Goal: Task Accomplishment & Management: Manage account settings

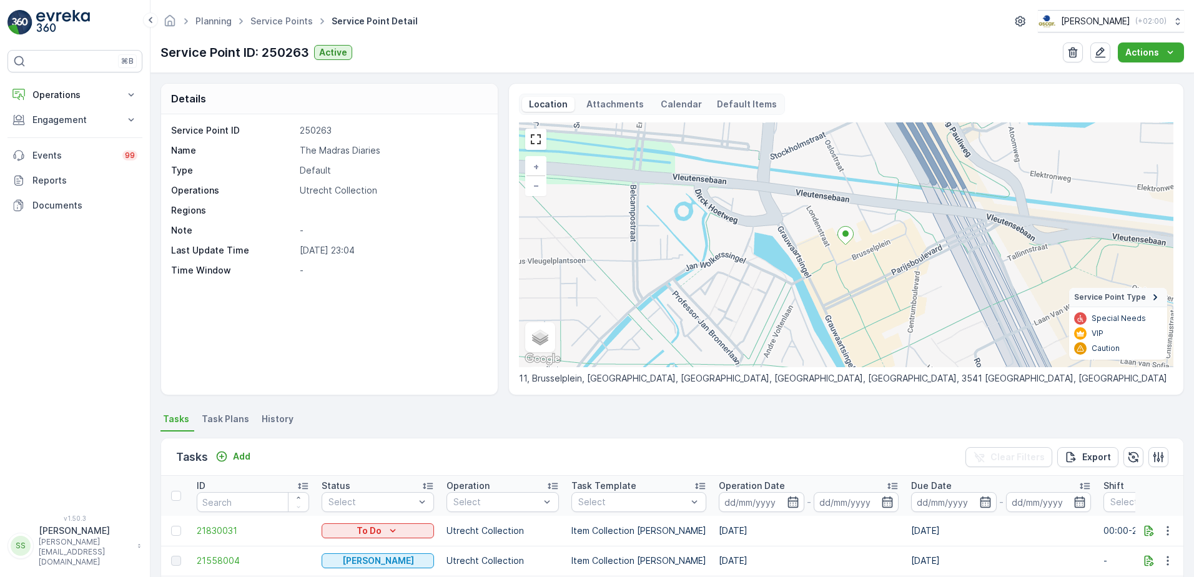
click at [506, 377] on div "Details Service Point ID 250263 Name The Madras Diaries Type Default Operations…" at bounding box center [673, 239] width 1024 height 312
click at [498, 361] on div "Details Service Point ID 250263 Name The Madras Diaries Type Default Operations…" at bounding box center [673, 239] width 1024 height 312
click at [407, 47] on div "Service Point ID: 250263 Active Actions" at bounding box center [673, 52] width 1024 height 20
click at [296, 25] on link "Service Points" at bounding box center [281, 21] width 62 height 11
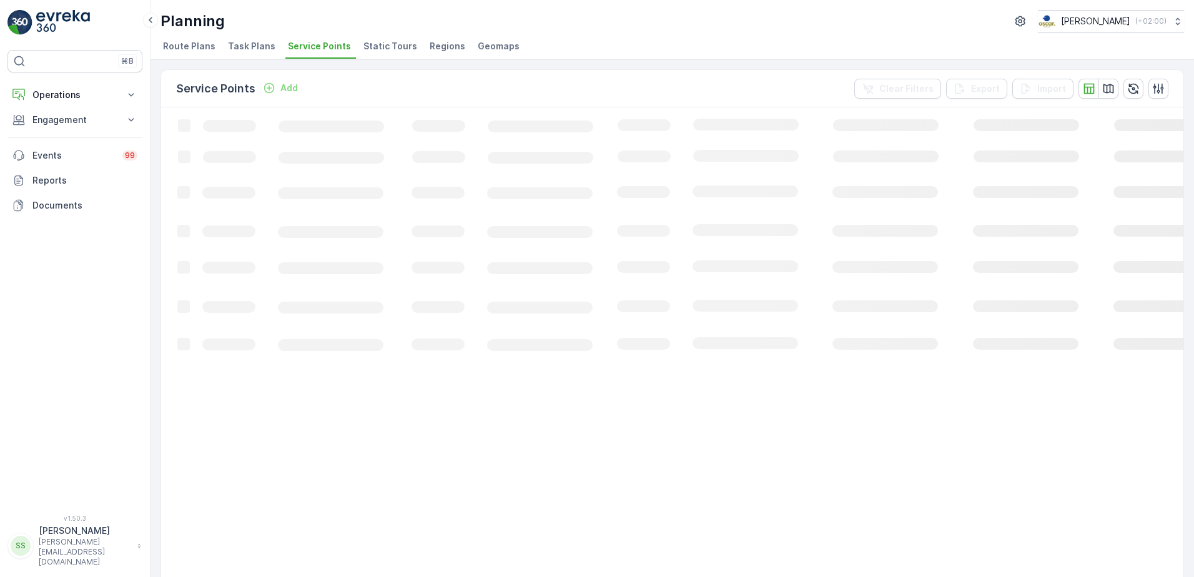
click at [234, 44] on span "Task Plans" at bounding box center [251, 46] width 47 height 12
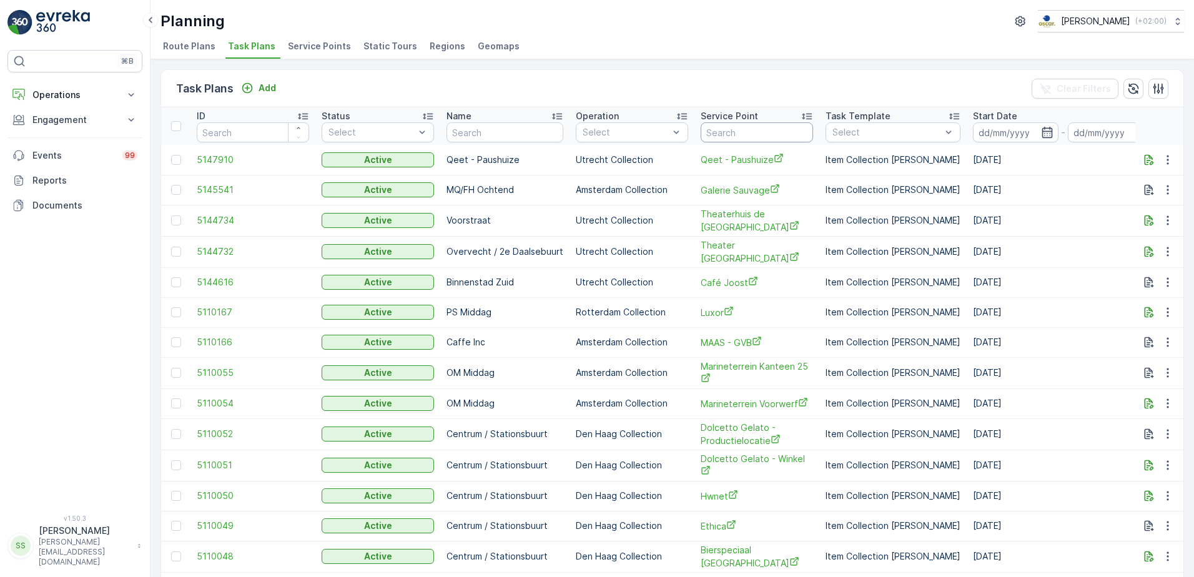
click at [740, 133] on input "text" at bounding box center [757, 132] width 112 height 20
paste input "Afhaalcentrum Baraka"
type input "Afhaalcentrum Baraka"
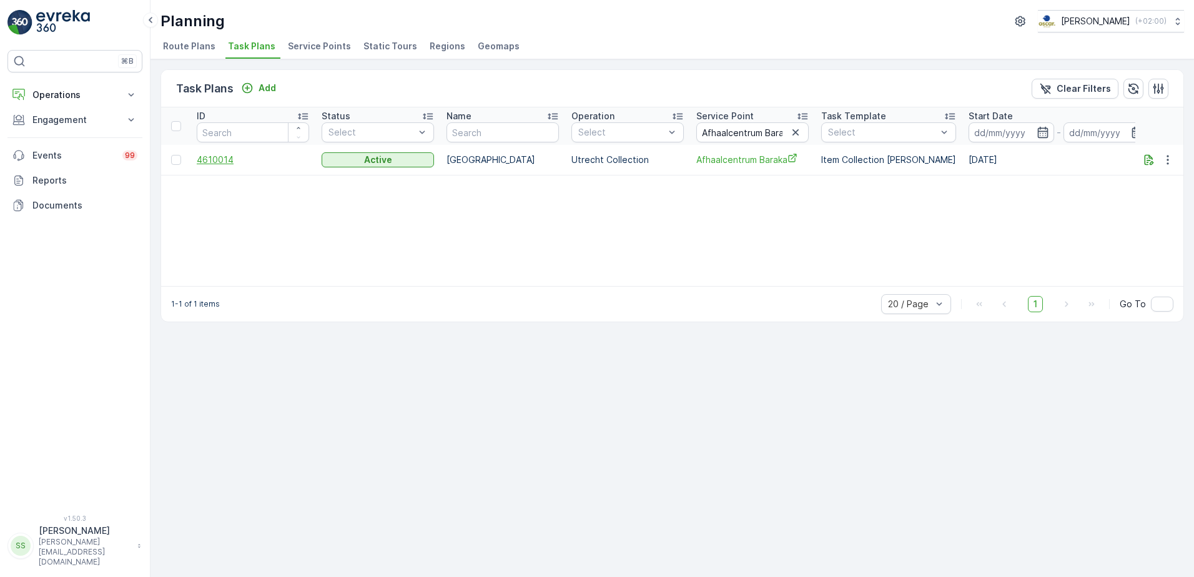
click at [229, 154] on span "4610014" at bounding box center [253, 160] width 112 height 12
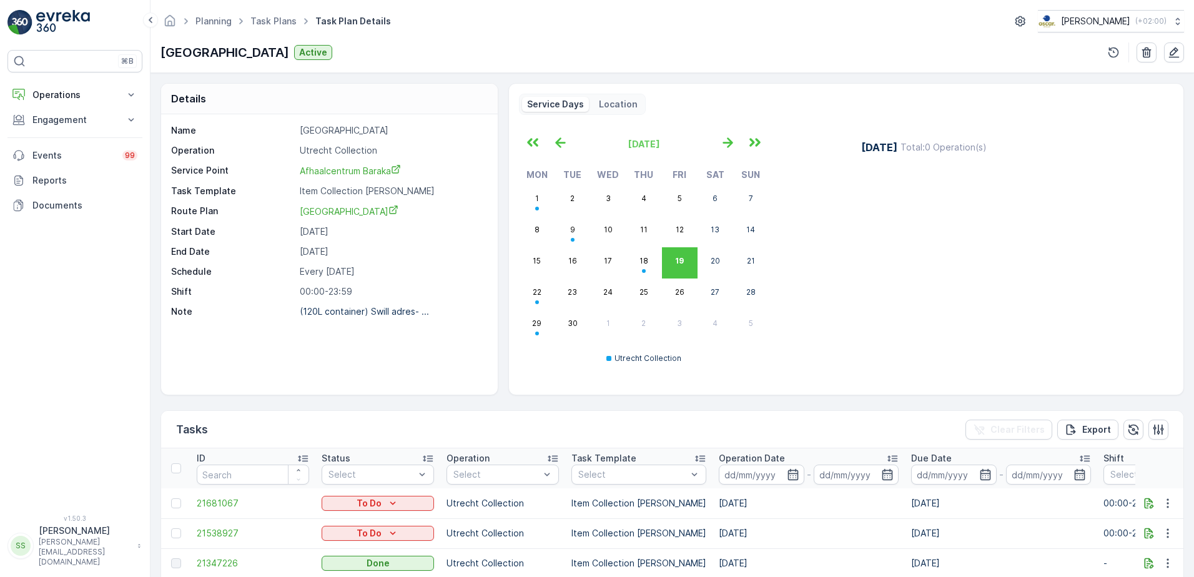
click at [342, 352] on div "Name Lombok Operation Utrecht Collection Service Point Afhaalcentrum Baraka Tas…" at bounding box center [329, 254] width 337 height 280
click at [267, 340] on div "Name Lombok Operation Utrecht Collection Service Point Afhaalcentrum Baraka Tas…" at bounding box center [329, 254] width 337 height 280
click at [354, 310] on p "(120L container) Swill adres- ..." at bounding box center [364, 311] width 129 height 11
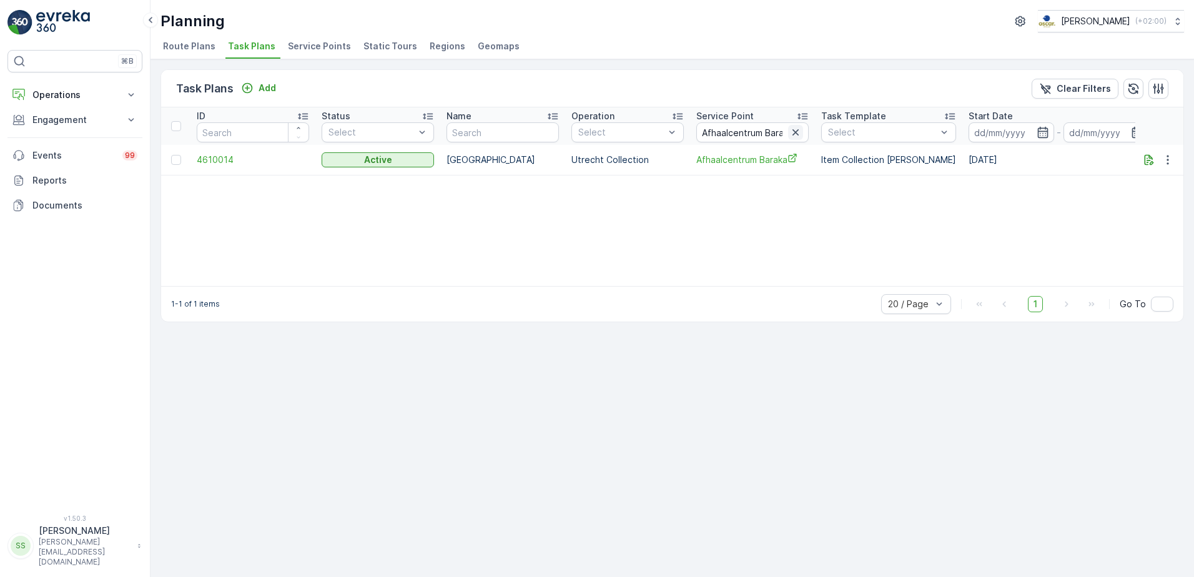
click at [795, 132] on icon "button" at bounding box center [796, 132] width 12 height 12
click at [1170, 159] on icon "button" at bounding box center [1168, 160] width 12 height 12
click at [212, 159] on span "4609370" at bounding box center [253, 160] width 112 height 12
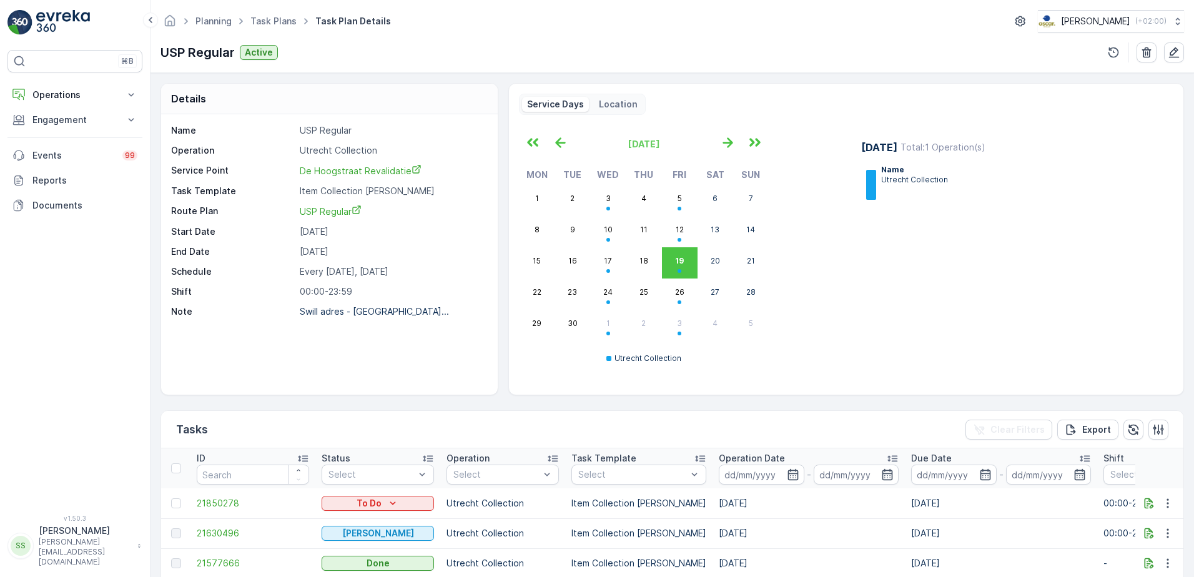
click at [299, 353] on div "Name USP Regular Operation Utrecht Collection Service Point De Hoogstraat Reval…" at bounding box center [329, 254] width 337 height 280
click at [257, 307] on p "Note" at bounding box center [233, 311] width 124 height 12
click at [1178, 49] on icon "button" at bounding box center [1174, 52] width 12 height 12
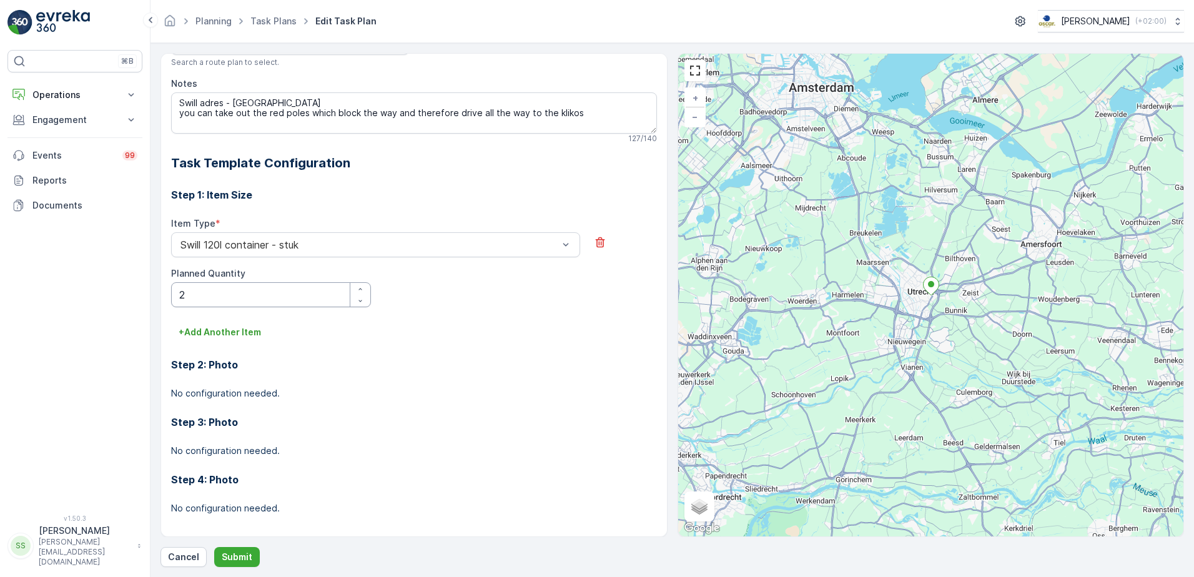
scroll to position [19, 0]
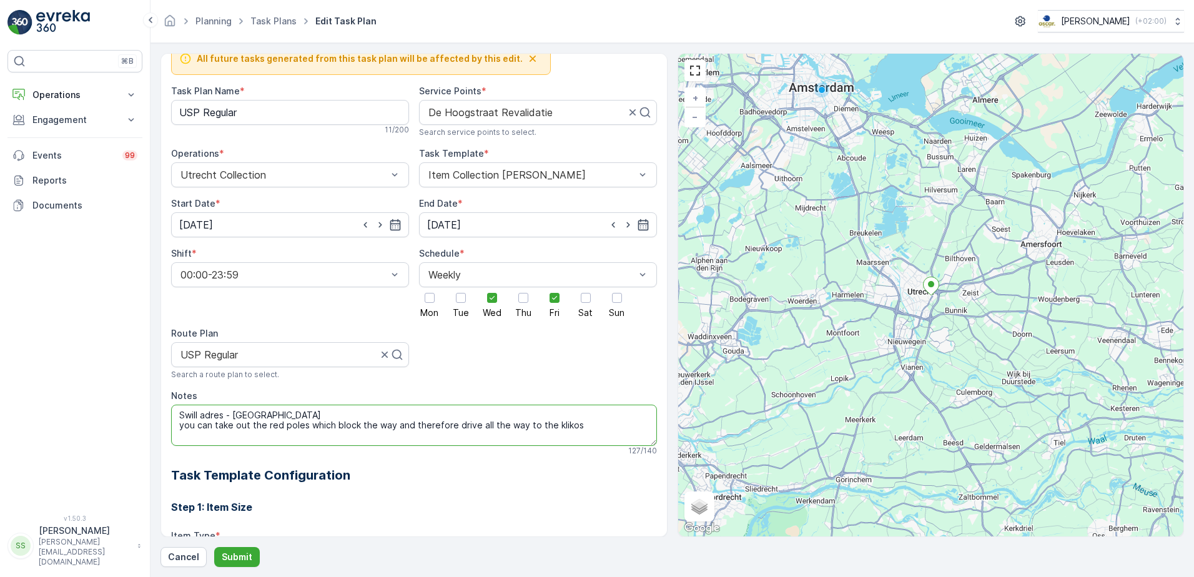
drag, startPoint x: 315, startPoint y: 414, endPoint x: 165, endPoint y: 413, distance: 149.9
click at [165, 413] on div "All future tasks generated from this task plan will be affected by this edit. T…" at bounding box center [414, 295] width 507 height 484
paste textarea "De Hoogstraat Revalidatie"
click at [223, 413] on textarea "Swill adres - Gemeente Utrecht you can take out the red poles which block the w…" at bounding box center [414, 425] width 486 height 41
type textarea "Swill adres 120L - Gemeente Utrecht you can take out the red poles which block …"
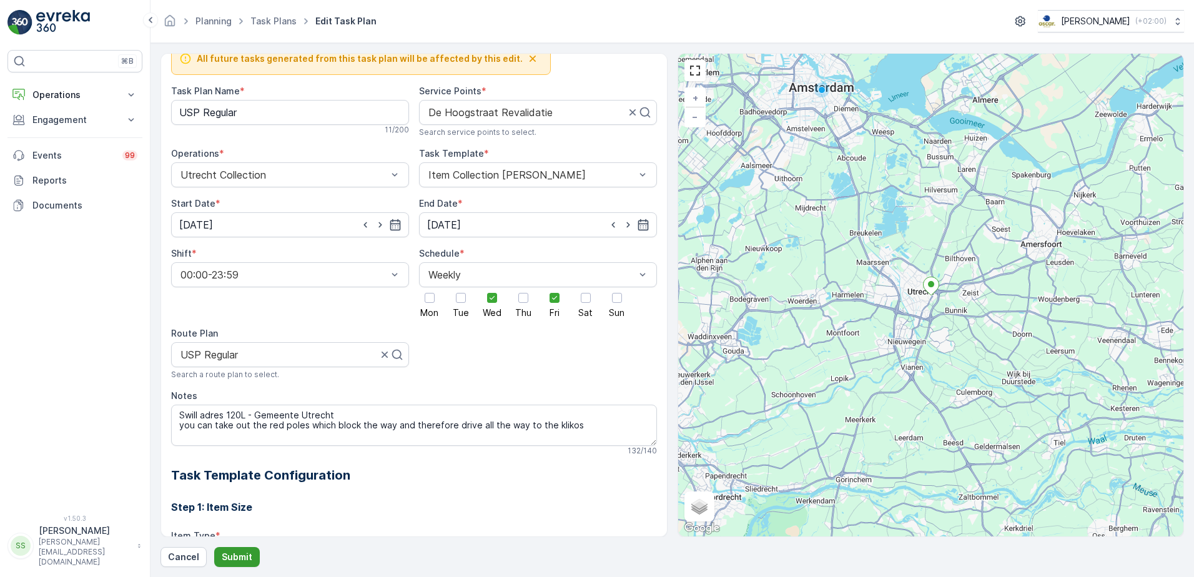
click at [244, 555] on p "Submit" at bounding box center [237, 557] width 31 height 12
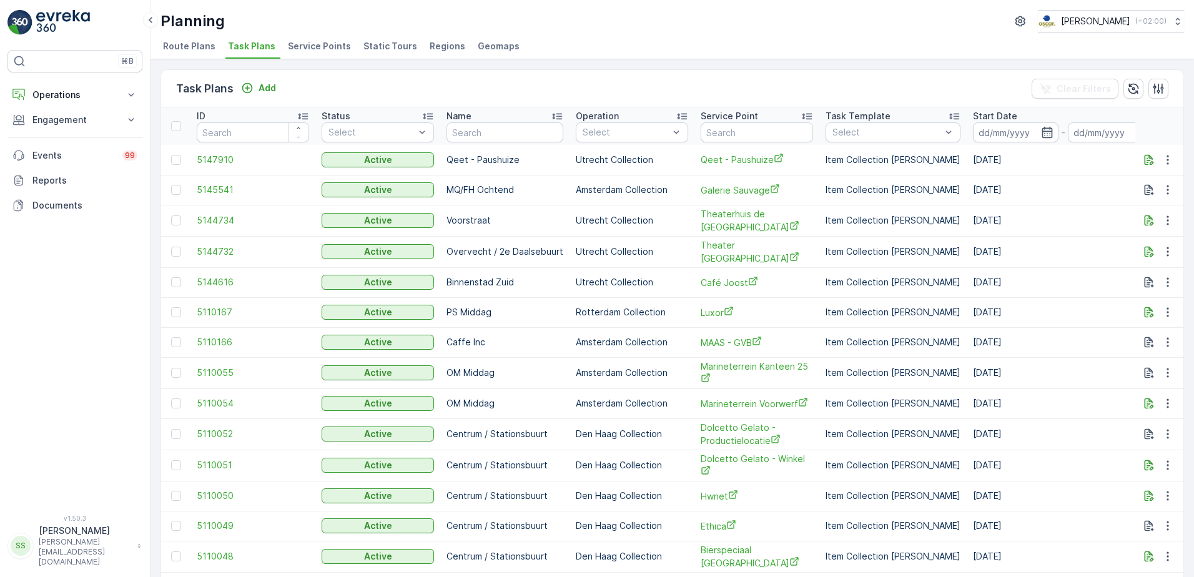
click at [599, 78] on div "Task Plans Add Clear Filters" at bounding box center [672, 88] width 1023 height 37
click at [600, 84] on div "Task Plans Add Clear Filters" at bounding box center [672, 88] width 1023 height 37
click at [473, 87] on div "Task Plans Add Clear Filters" at bounding box center [672, 88] width 1023 height 37
click at [615, 26] on div "Planning Oscar Circulair ( +02:00 )" at bounding box center [673, 21] width 1024 height 22
click at [152, 246] on div "Task Plans Add Clear Filters ID Status Select Name Operation Select Service Poi…" at bounding box center [673, 318] width 1044 height 518
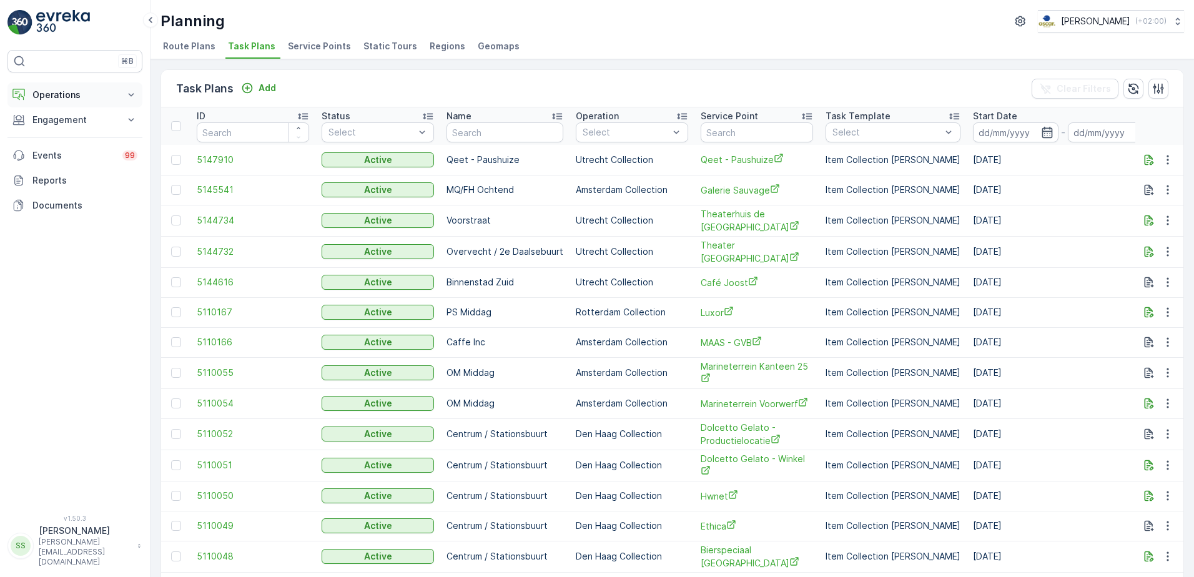
click at [61, 102] on button "Operations" at bounding box center [74, 94] width 135 height 25
click at [60, 91] on p "Operations" at bounding box center [74, 95] width 85 height 12
click at [47, 96] on p "Operations" at bounding box center [74, 95] width 85 height 12
click at [47, 120] on p "Engagement" at bounding box center [74, 120] width 85 height 12
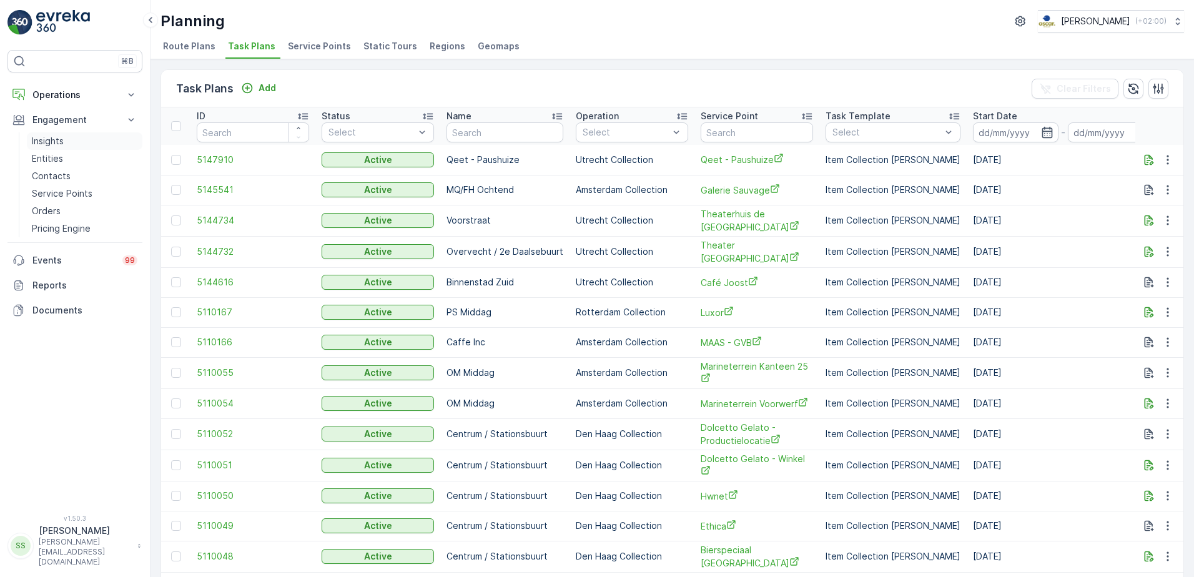
click at [53, 141] on p "Insights" at bounding box center [48, 141] width 32 height 12
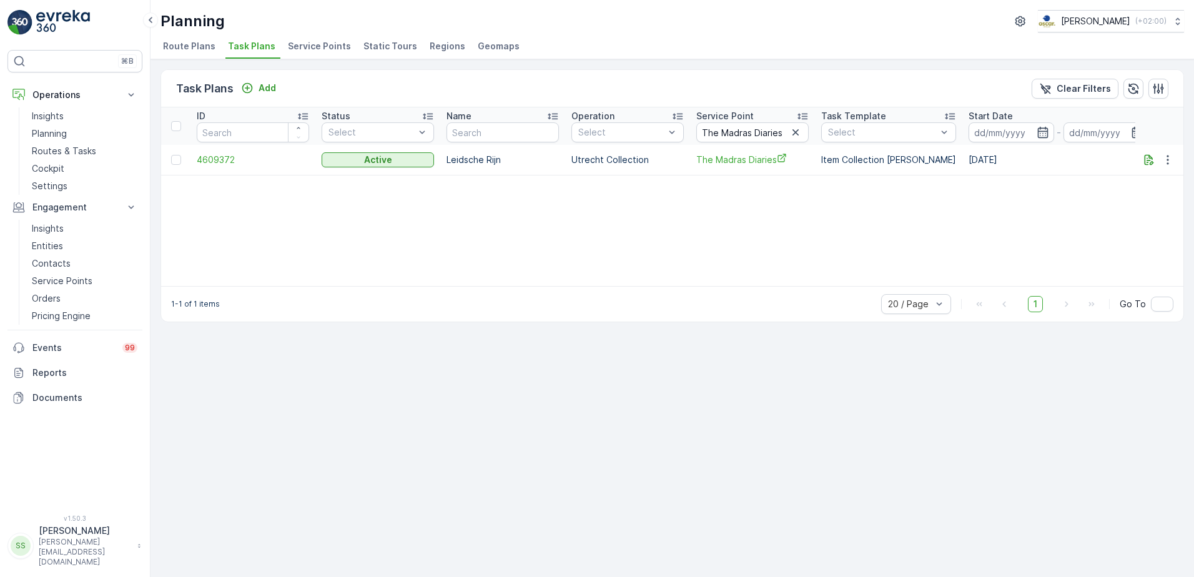
click at [426, 461] on div "Task Plans Add Clear Filters ID Status Select Name Operation Select Service Poi…" at bounding box center [673, 318] width 1044 height 518
click at [433, 243] on div "ID Status Select Name Operation Select Service Point The Madras Diaries Task Te…" at bounding box center [672, 196] width 1023 height 179
click at [350, 245] on div "ID Status Select Name Operation Select Service Point The Madras Diaries Task Te…" at bounding box center [672, 196] width 1023 height 179
click at [316, 21] on div "Planning Oscar Circulair ( +02:00 )" at bounding box center [673, 21] width 1024 height 22
click at [798, 137] on icon "button" at bounding box center [796, 132] width 12 height 12
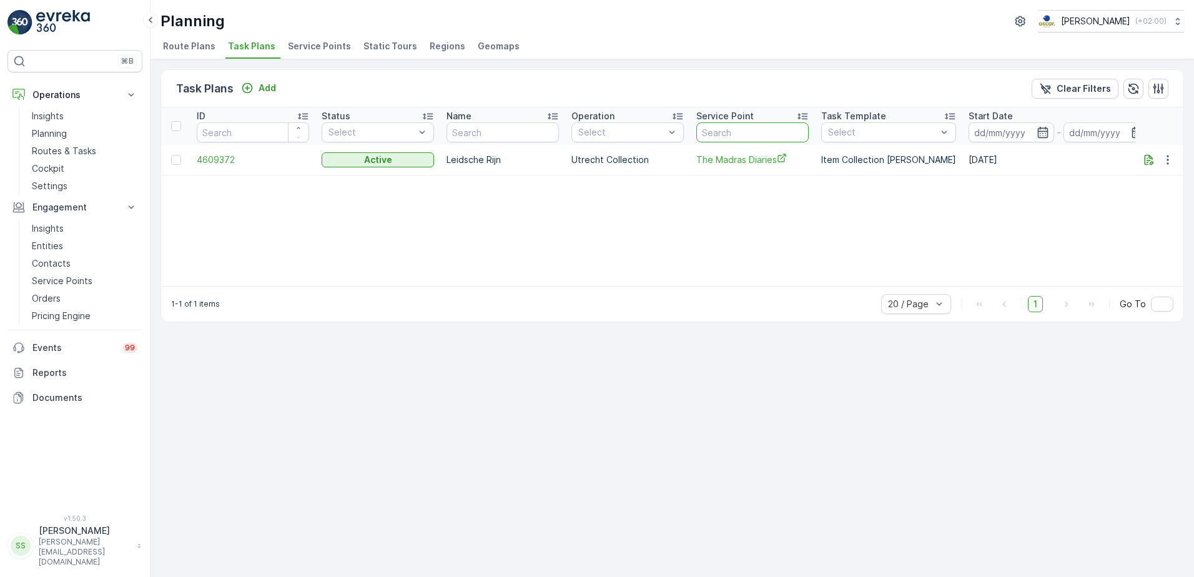
click at [397, 224] on div "ID Status Select Name Operation Select Service Point Task Template Select Start…" at bounding box center [672, 196] width 1023 height 179
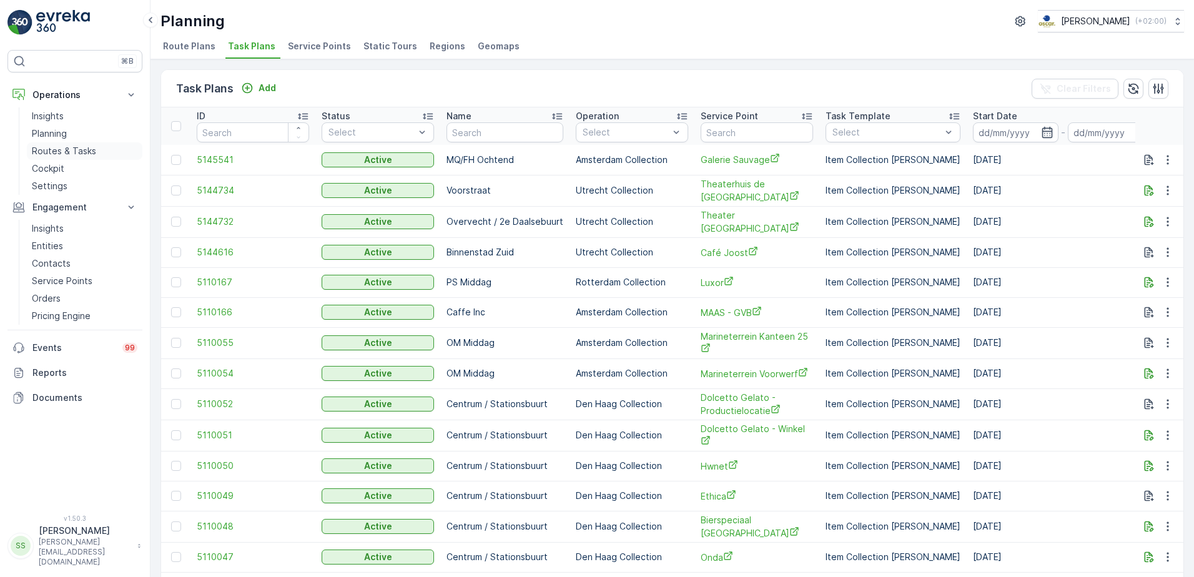
click at [48, 151] on p "Routes & Tasks" at bounding box center [64, 151] width 64 height 12
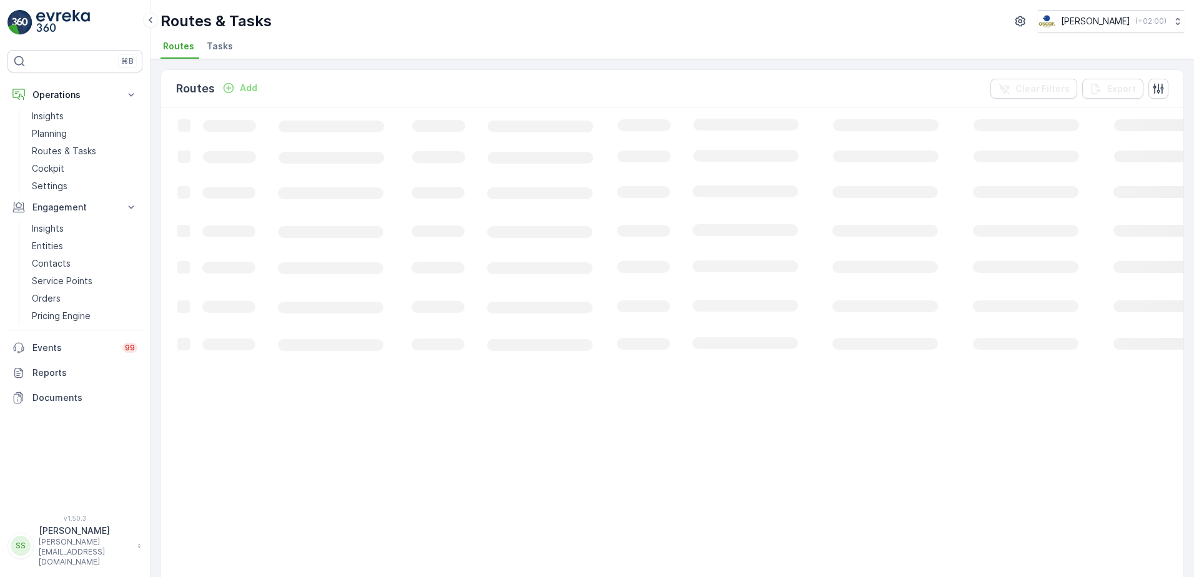
click at [345, 85] on div "Routes Add Clear Filters Export" at bounding box center [672, 88] width 1023 height 37
click at [229, 46] on span "Tasks" at bounding box center [220, 46] width 26 height 12
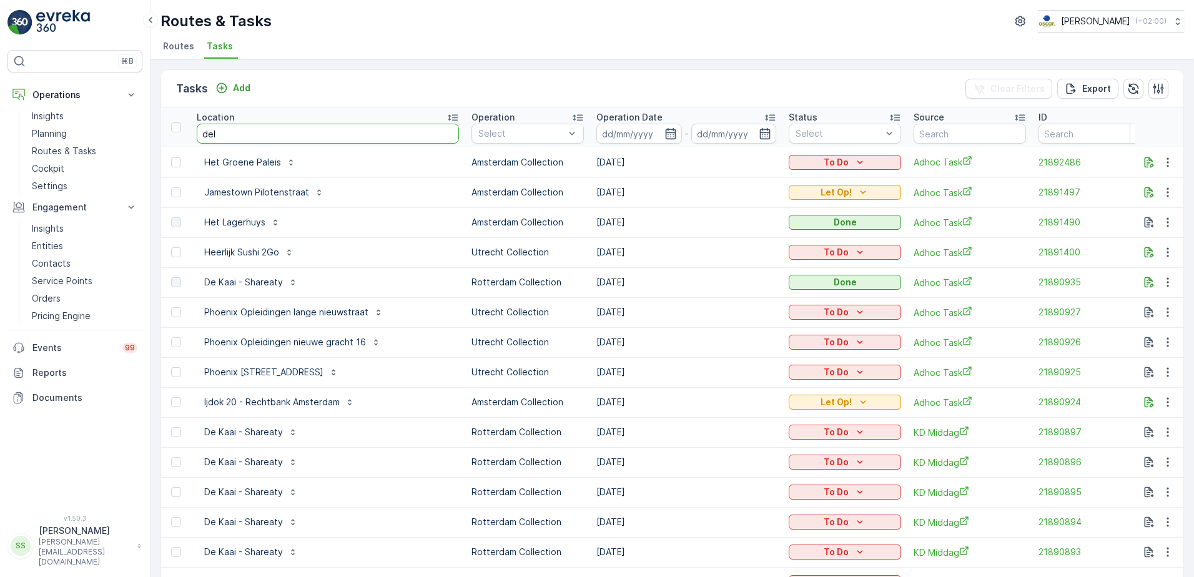
type input "deli"
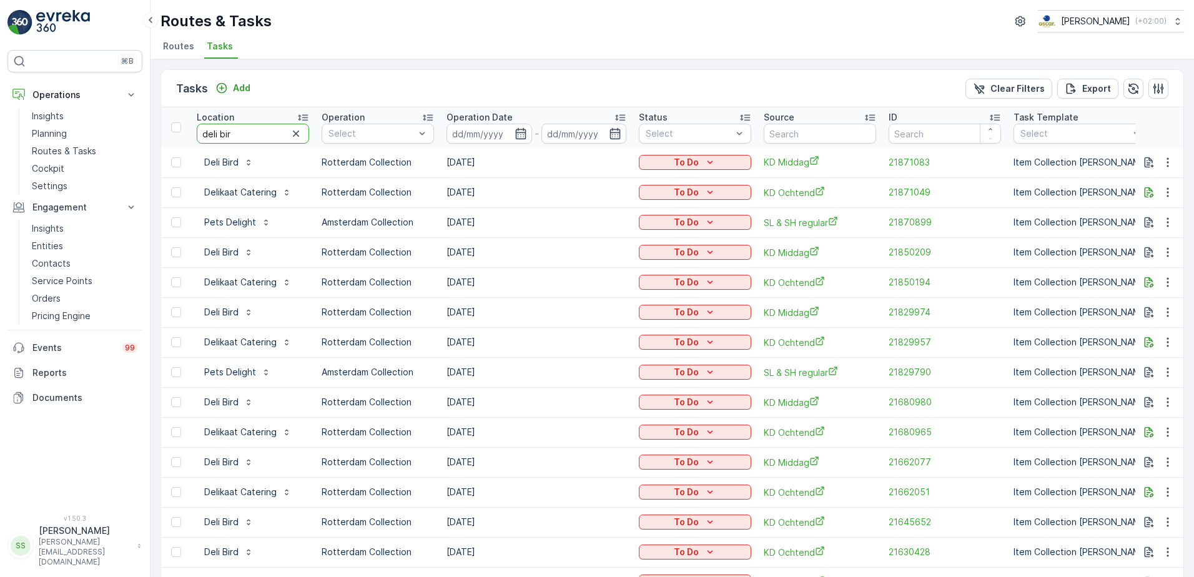
type input "deli bird"
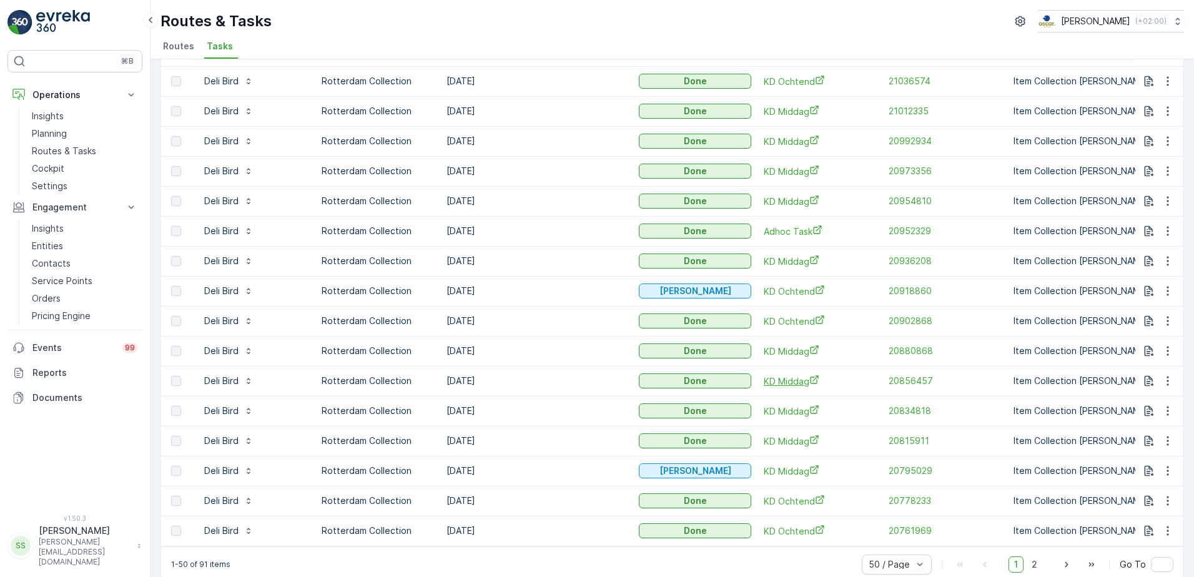
scroll to position [1122, 0]
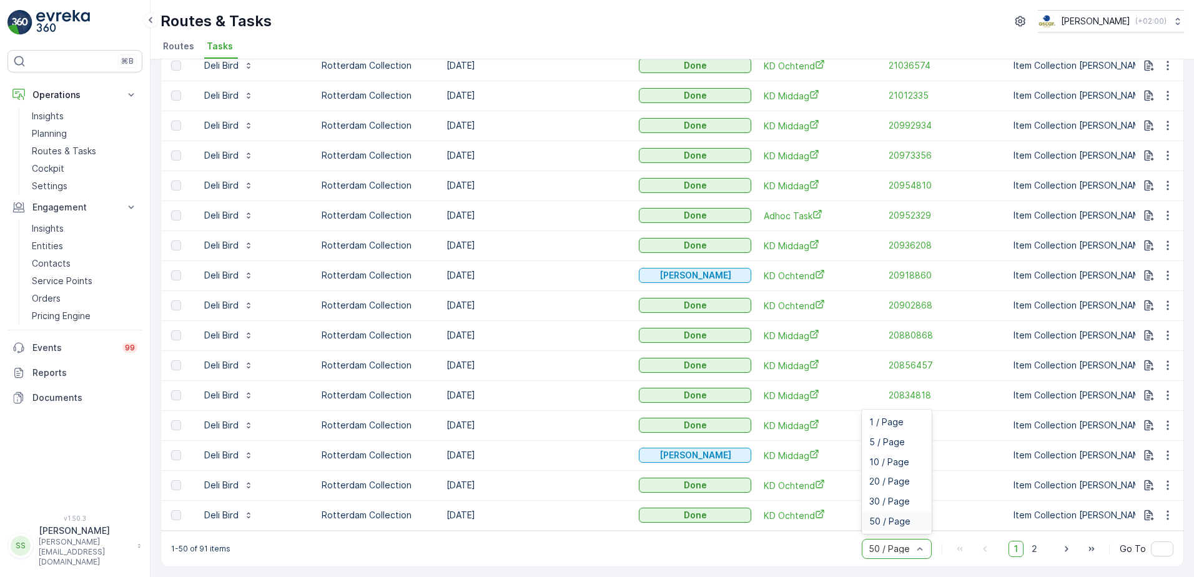
click at [830, 550] on div "1-50 of 91 items 6 results available. Use Up and Down to choose options, press …" at bounding box center [672, 549] width 1023 height 36
click at [633, 540] on div "1-50 of 91 items 50 / Page 1 2 Go To" at bounding box center [672, 549] width 1023 height 36
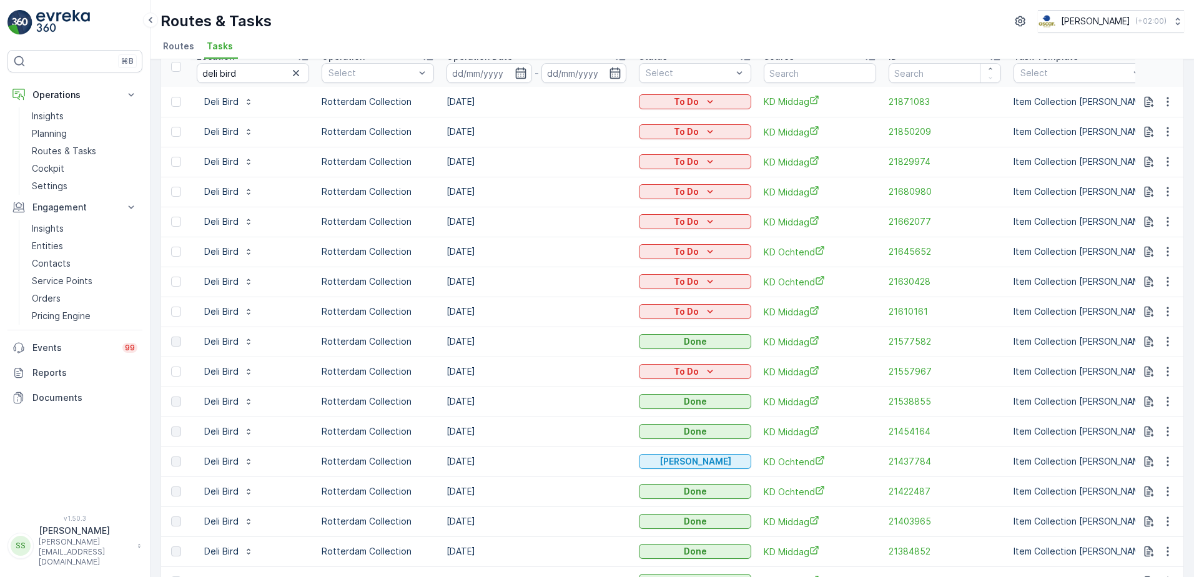
scroll to position [0, 0]
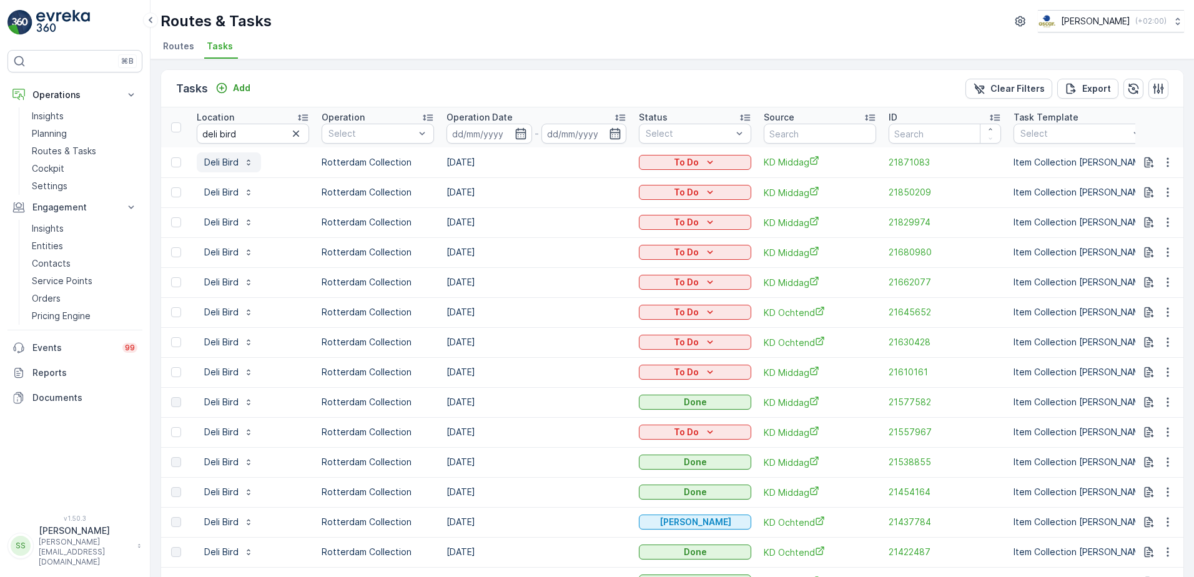
click at [214, 162] on p "Deli Bird" at bounding box center [221, 162] width 34 height 12
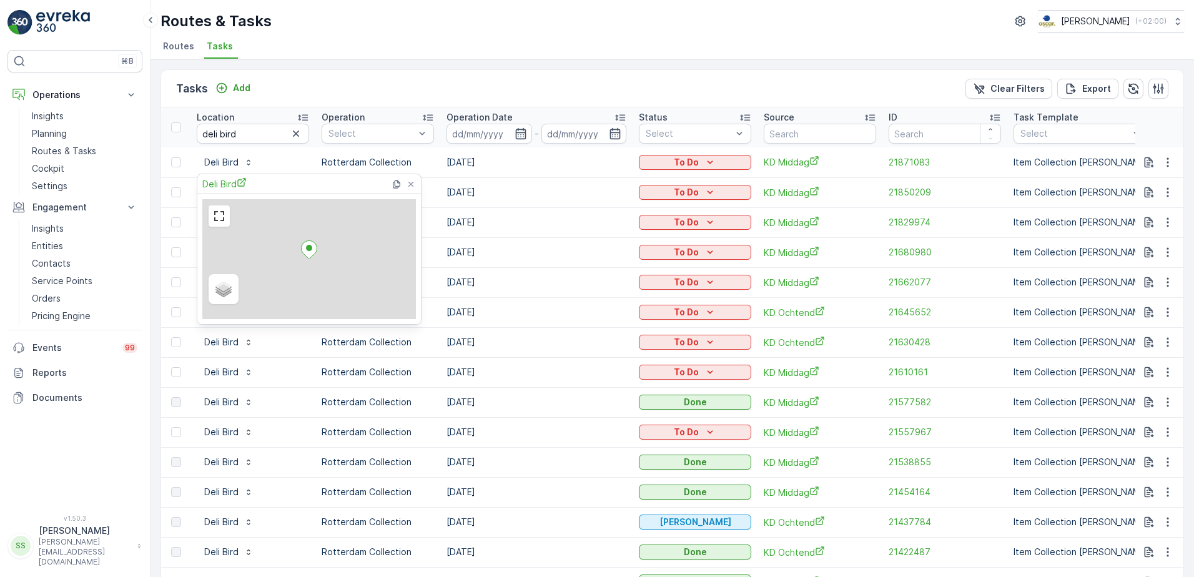
click at [235, 183] on span "Deli Bird" at bounding box center [224, 183] width 44 height 13
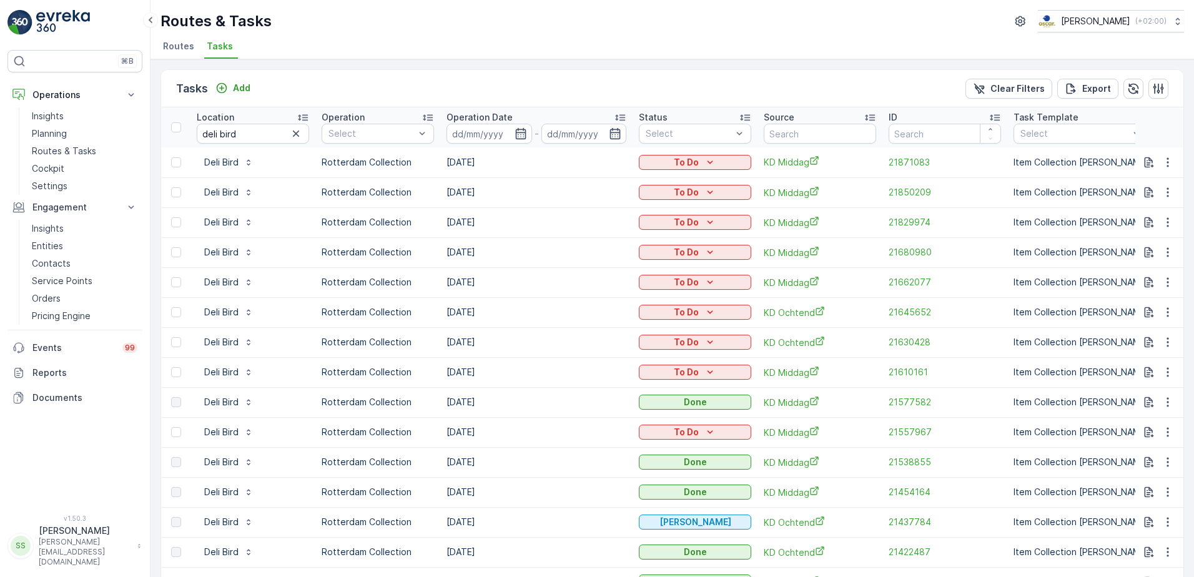
click at [320, 90] on div "Tasks Add Clear Filters Export" at bounding box center [672, 88] width 1023 height 37
click at [172, 41] on span "Routes" at bounding box center [178, 46] width 31 height 12
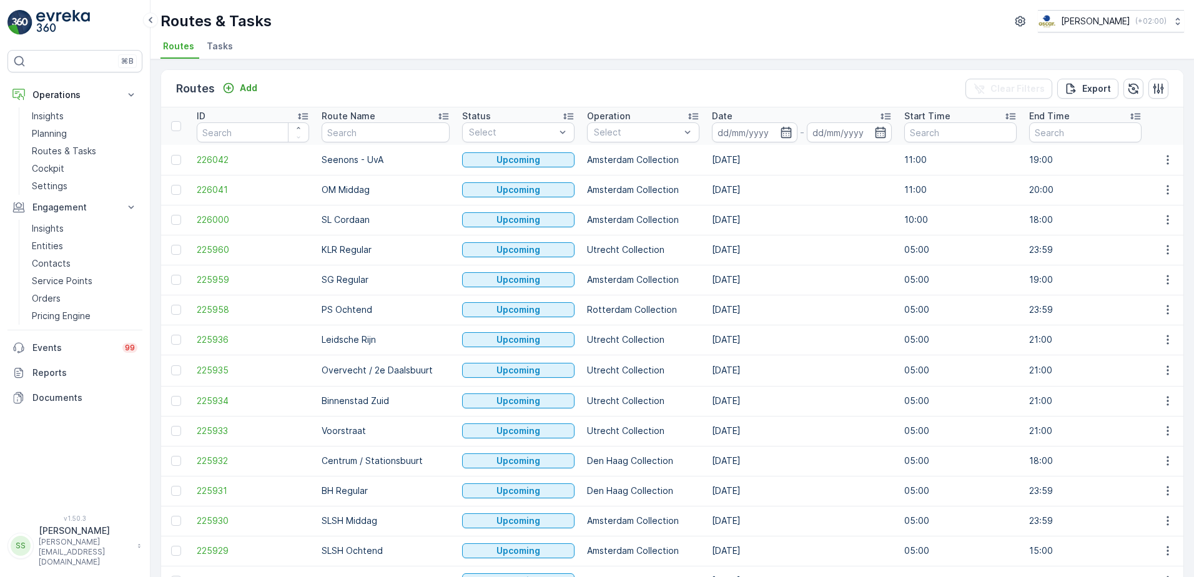
click at [558, 26] on div "Routes & Tasks Oscar Circulair ( +02:00 )" at bounding box center [673, 21] width 1024 height 22
click at [153, 88] on div "Routes Add Clear Filters Export ID Route Name Status Select Operation Select Da…" at bounding box center [673, 318] width 1044 height 518
click at [152, 87] on div "Routes Add Clear Filters Export ID Route Name Status Select Operation Select Da…" at bounding box center [673, 318] width 1044 height 518
drag, startPoint x: 330, startPoint y: 89, endPoint x: 353, endPoint y: 83, distance: 23.2
click at [353, 83] on div "Routes Add Clear Filters Export" at bounding box center [672, 88] width 1023 height 37
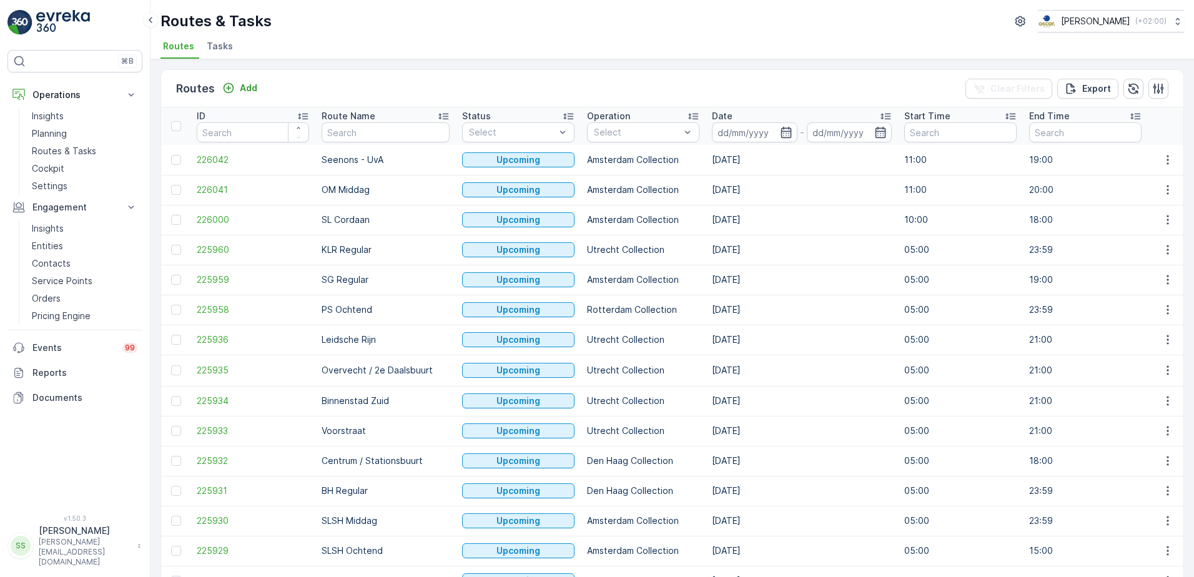
click at [353, 83] on div "Routes Add Clear Filters Export" at bounding box center [672, 88] width 1023 height 37
click at [298, 83] on div "Routes Add Clear Filters Export" at bounding box center [672, 88] width 1023 height 37
click at [451, 96] on div "Routes Add Clear Filters Export" at bounding box center [672, 88] width 1023 height 37
click at [42, 137] on p "Planning" at bounding box center [49, 133] width 35 height 12
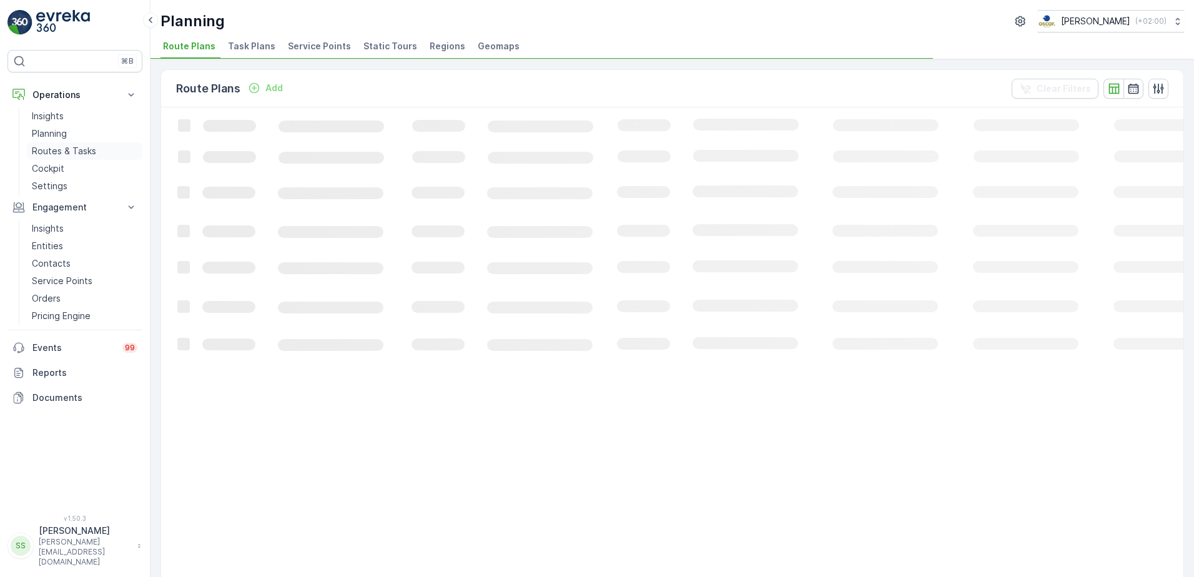
click at [61, 150] on p "Routes & Tasks" at bounding box center [64, 151] width 64 height 12
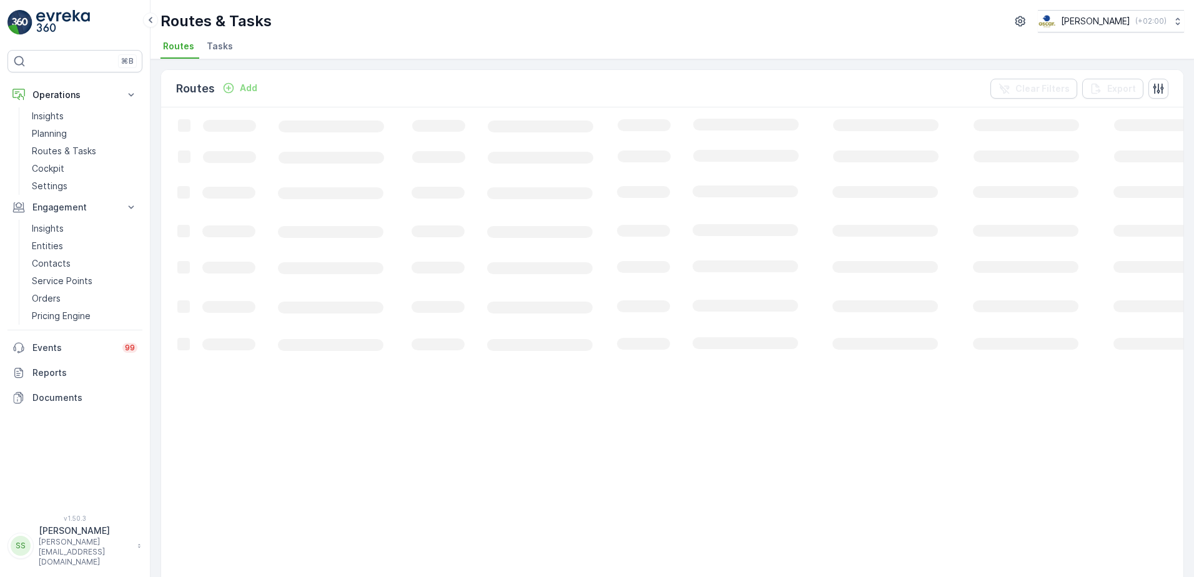
click at [333, 82] on div "Routes Add Clear Filters Export" at bounding box center [672, 88] width 1023 height 37
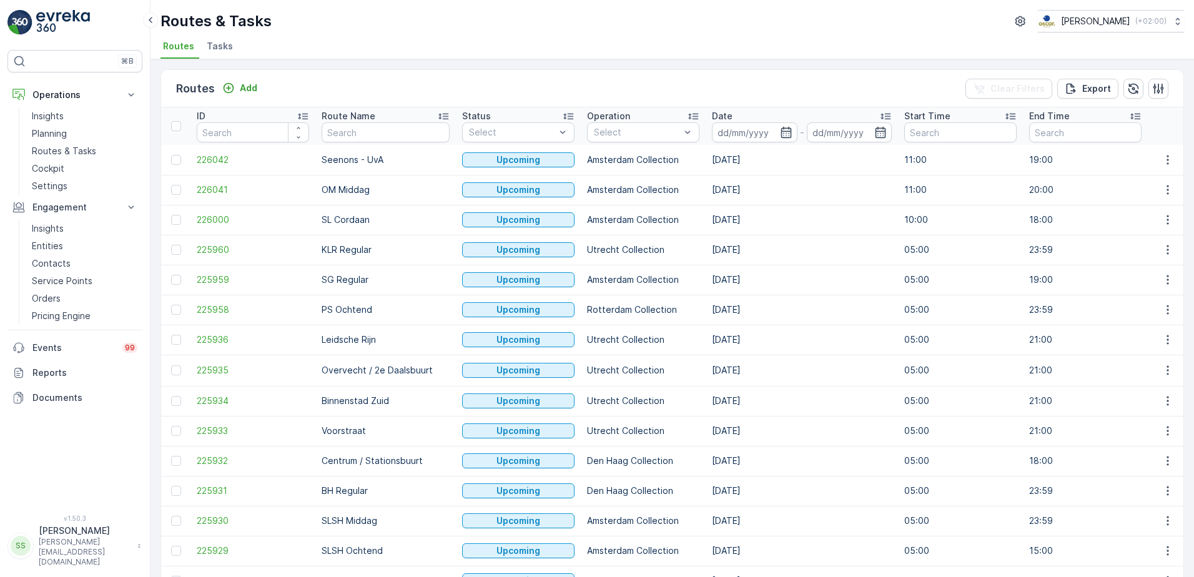
click at [229, 51] on span "Tasks" at bounding box center [220, 46] width 26 height 12
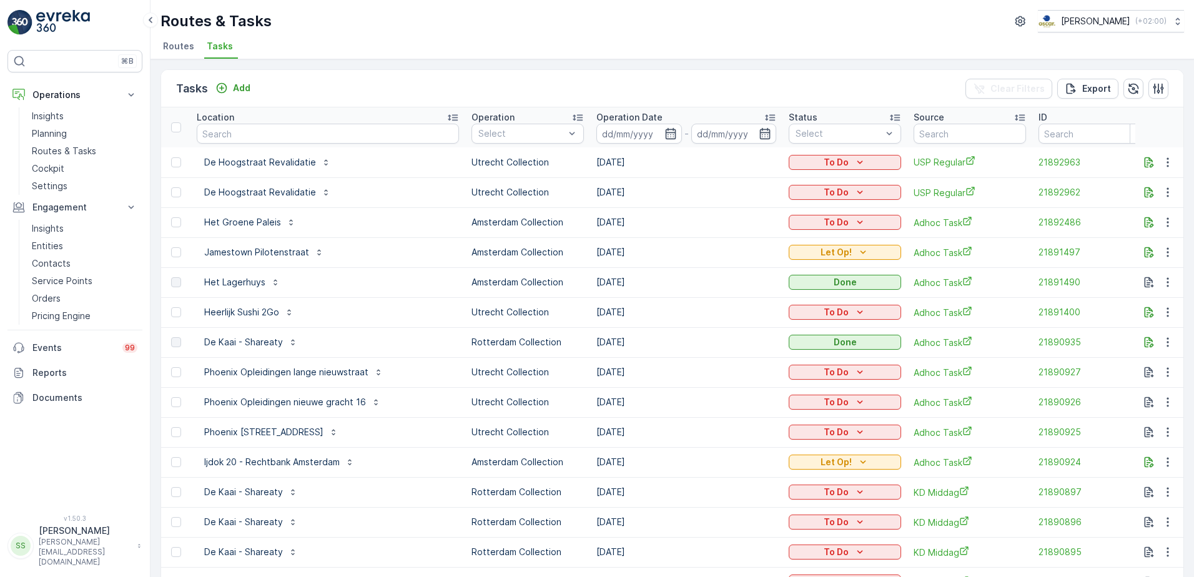
click at [255, 135] on input "text" at bounding box center [328, 134] width 262 height 20
type input "tivoli"
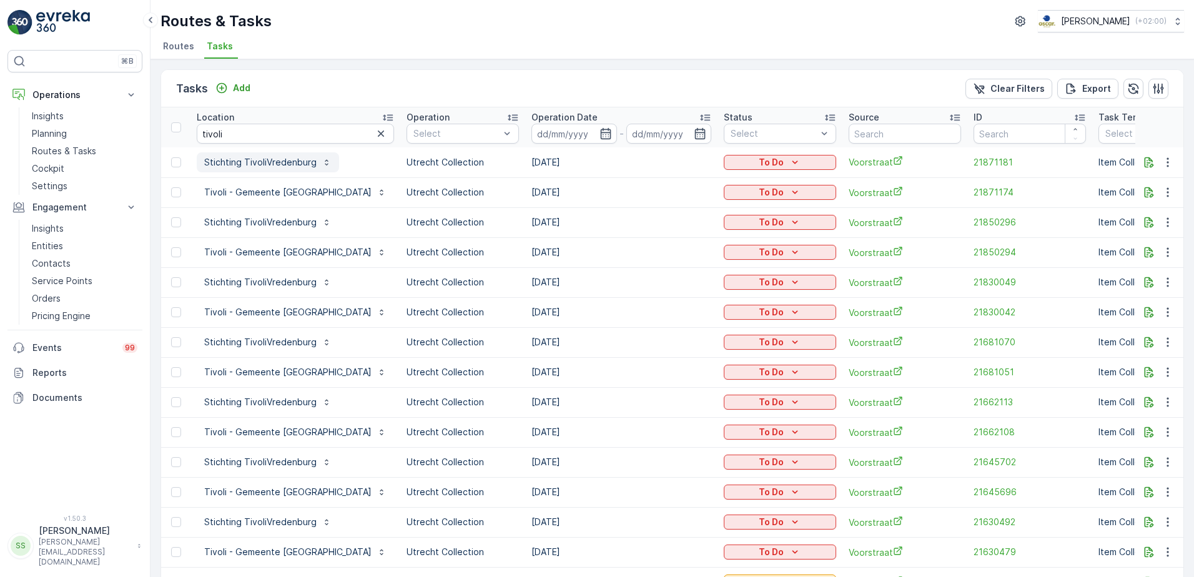
click at [254, 162] on p "Stichting TivoliVredenburg" at bounding box center [260, 162] width 112 height 12
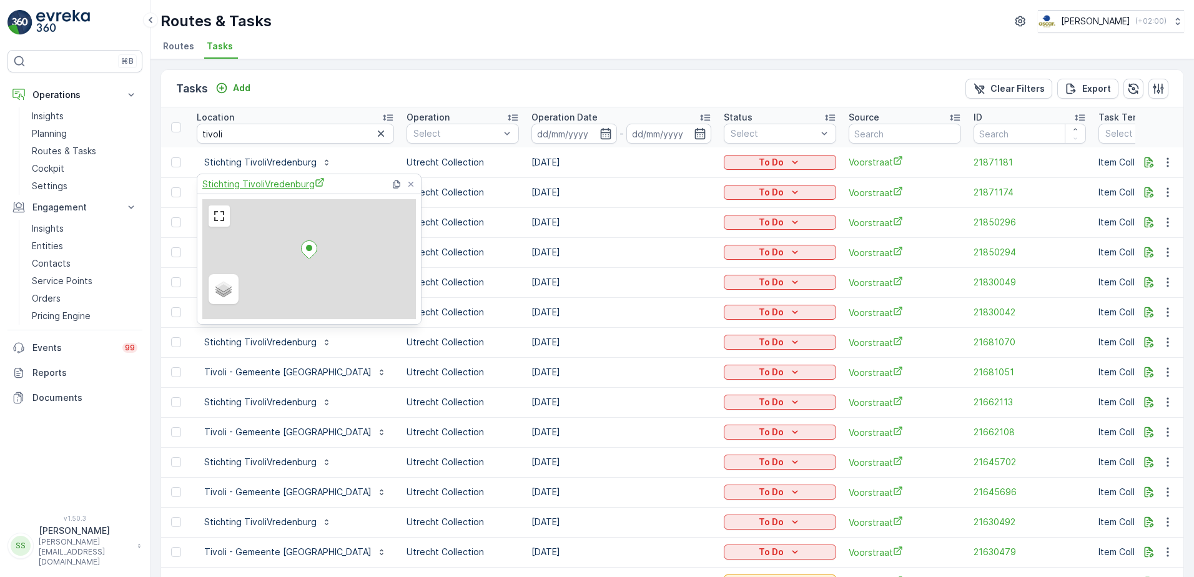
click at [256, 185] on span "Stichting TivoliVredenburg" at bounding box center [263, 183] width 122 height 13
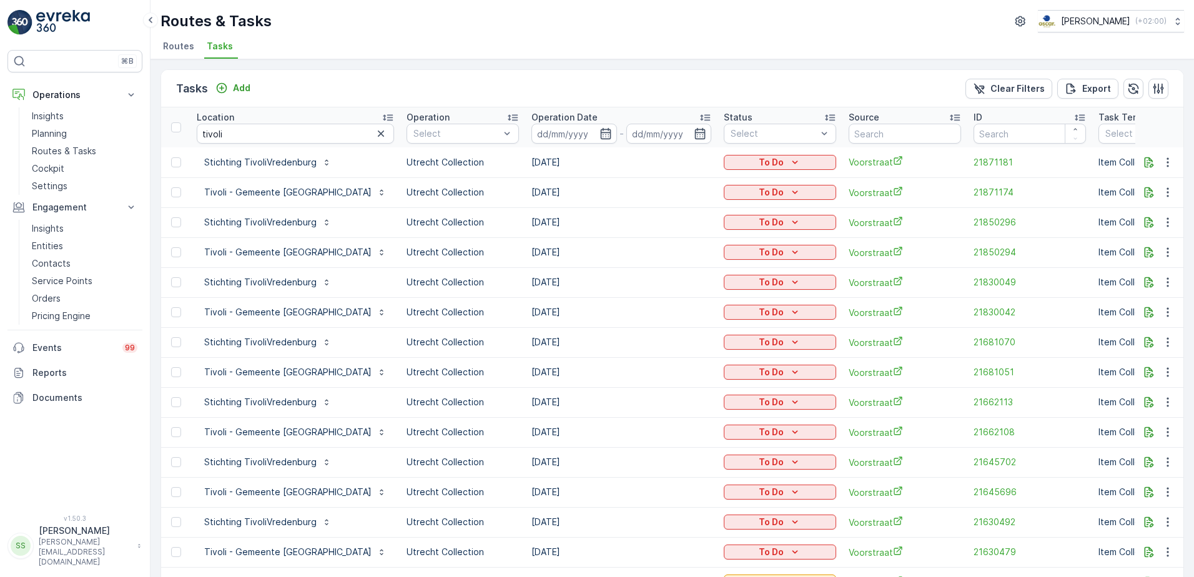
click at [373, 61] on div "Tasks Add Clear Filters Export Location tivoli Operation Select Operation Date …" at bounding box center [673, 318] width 1044 height 518
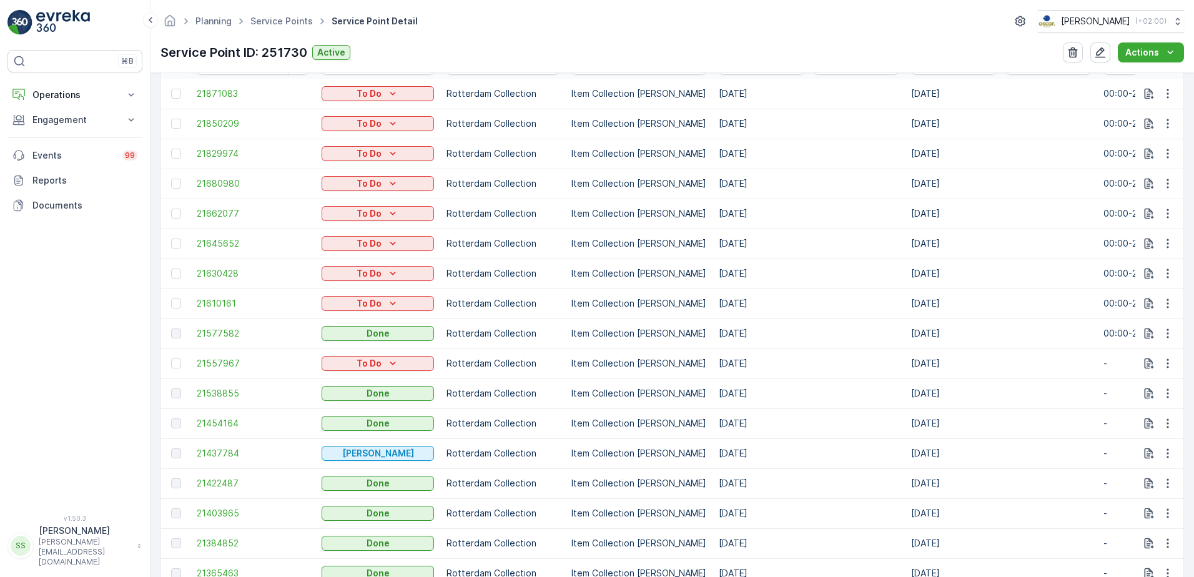
scroll to position [250, 0]
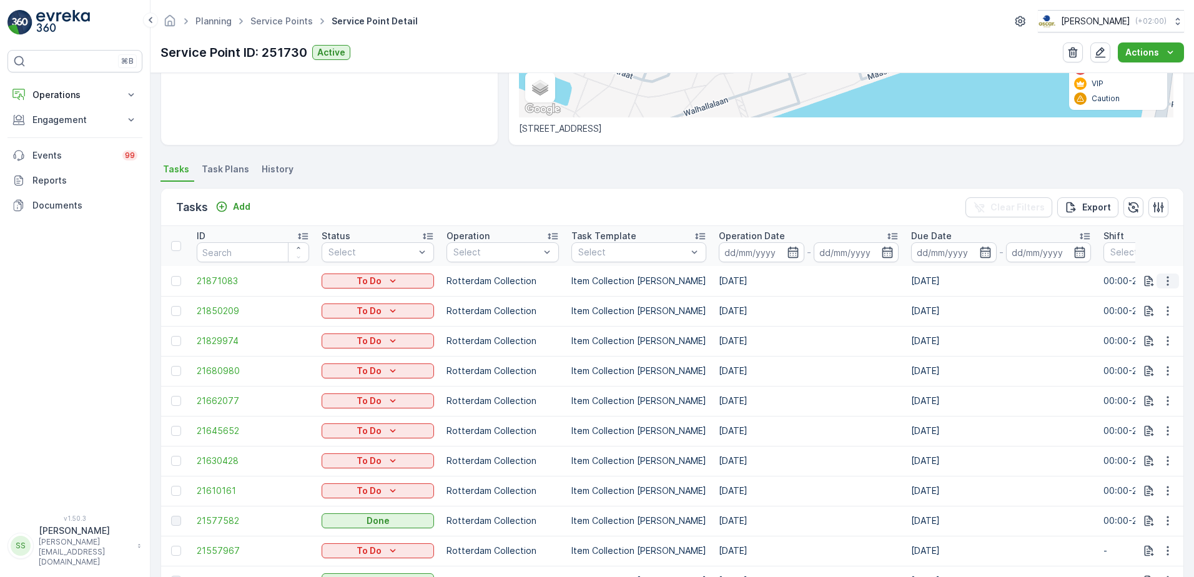
click at [1163, 279] on icon "button" at bounding box center [1168, 281] width 12 height 12
click at [592, 166] on ul "Tasks Task Plans History" at bounding box center [673, 171] width 1024 height 21
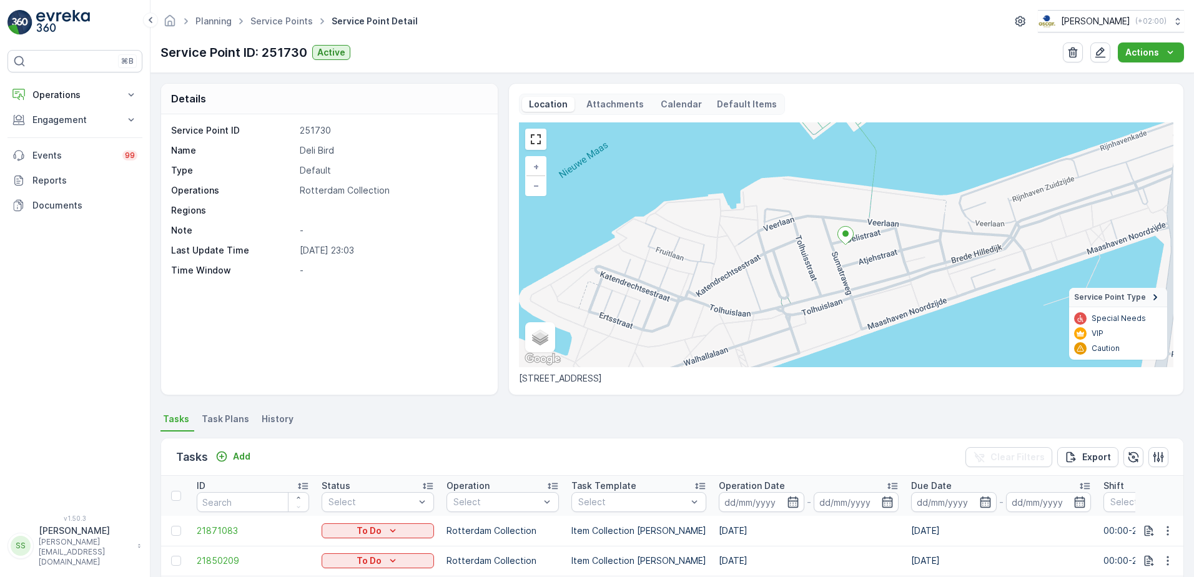
click at [615, 108] on p "Attachments" at bounding box center [615, 104] width 61 height 12
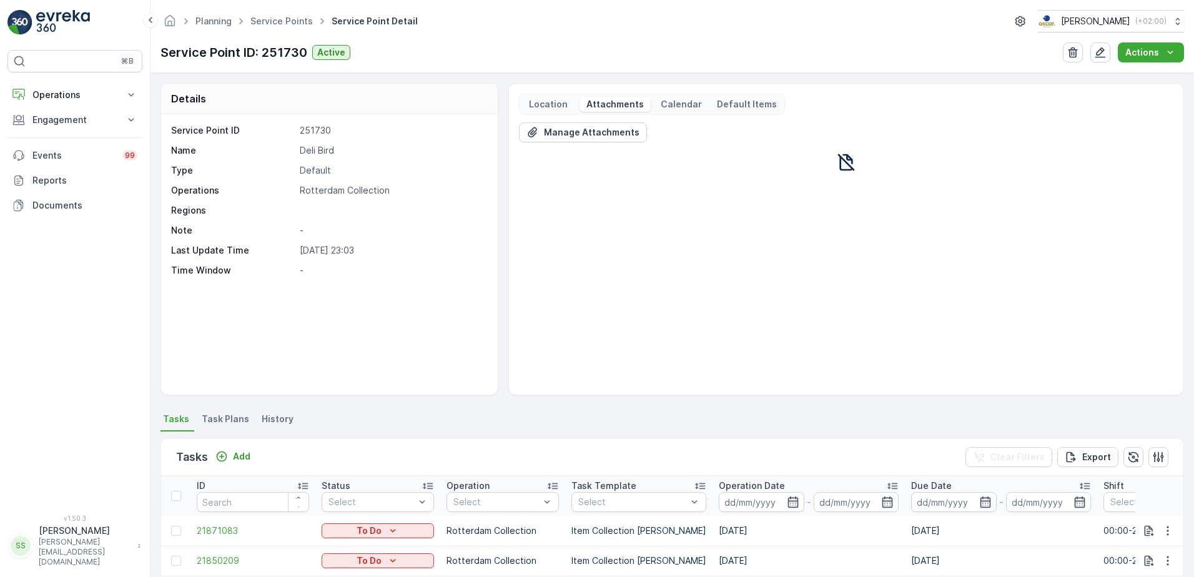
click at [548, 105] on p "Location" at bounding box center [548, 104] width 42 height 12
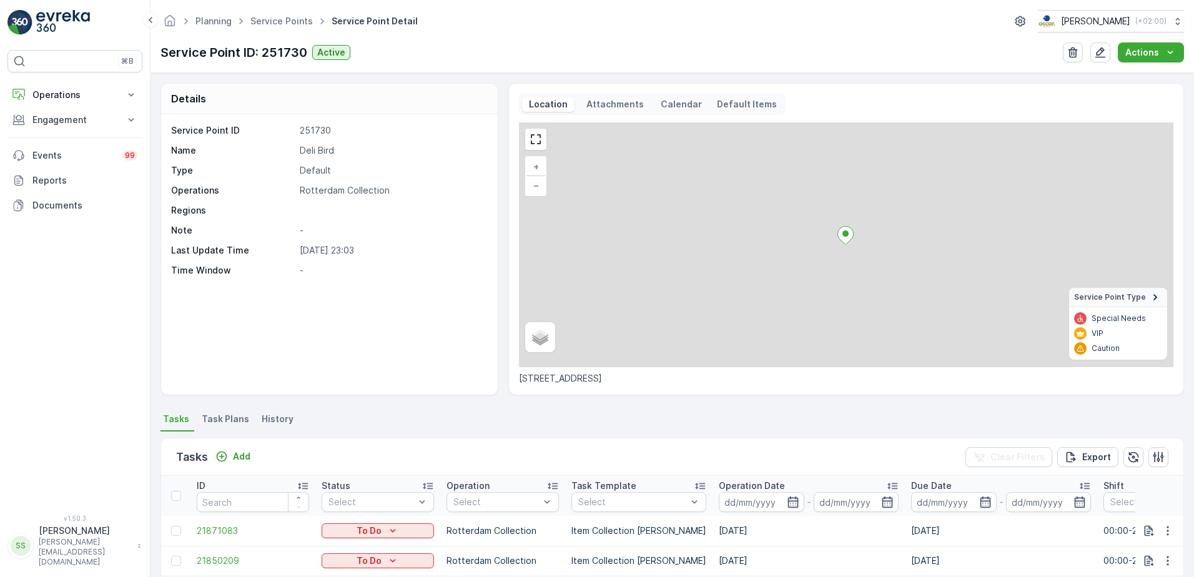
click at [673, 104] on p "Calendar" at bounding box center [681, 104] width 41 height 12
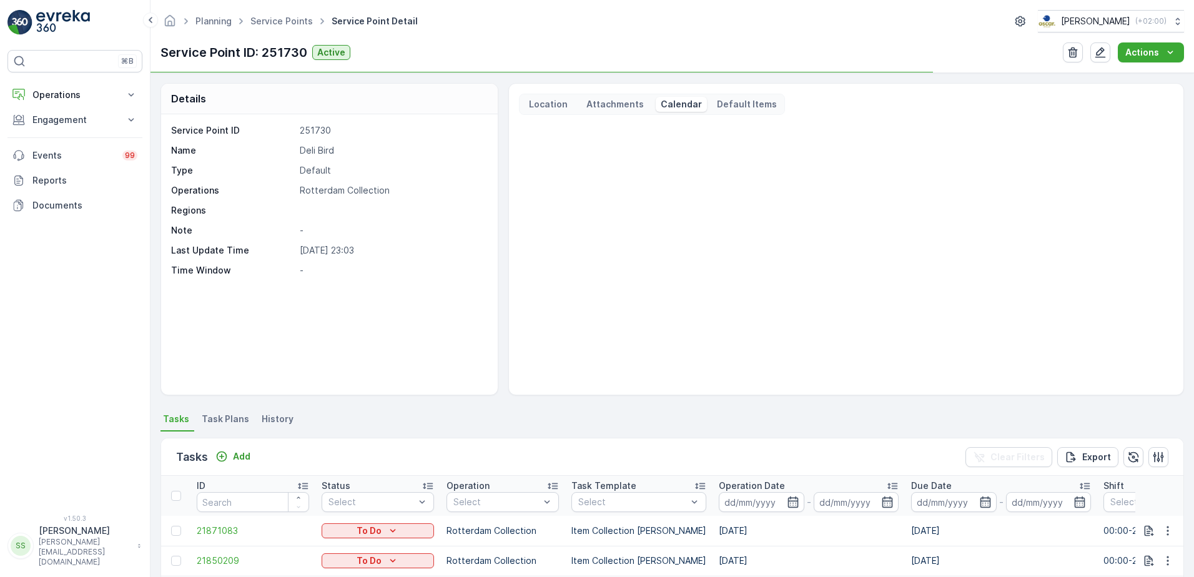
click at [748, 105] on p "Default Items" at bounding box center [747, 104] width 60 height 12
click at [503, 260] on div "Details Service Point ID 251730 Name Deli Bird Type Default Operations Rotterda…" at bounding box center [673, 239] width 1024 height 312
click at [562, 97] on div "Location" at bounding box center [548, 104] width 52 height 15
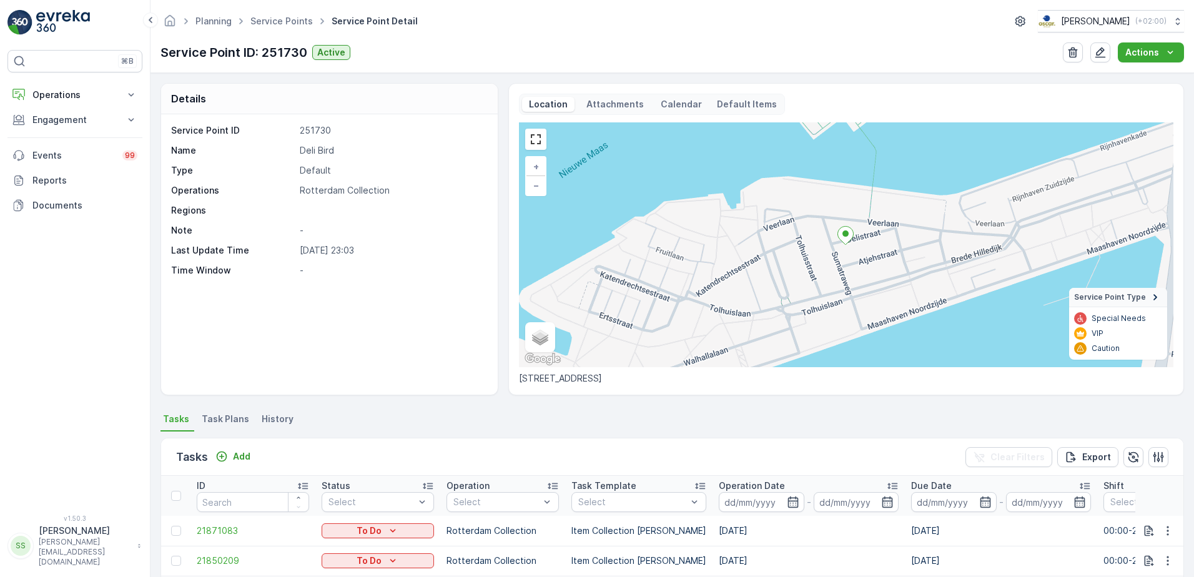
click at [427, 36] on div "Planning Service Points Service Point Detail [PERSON_NAME] ( +02:00 ) Service P…" at bounding box center [673, 36] width 1044 height 73
click at [56, 123] on p "Engagement" at bounding box center [74, 120] width 85 height 12
click at [37, 141] on p "Insights" at bounding box center [48, 141] width 32 height 12
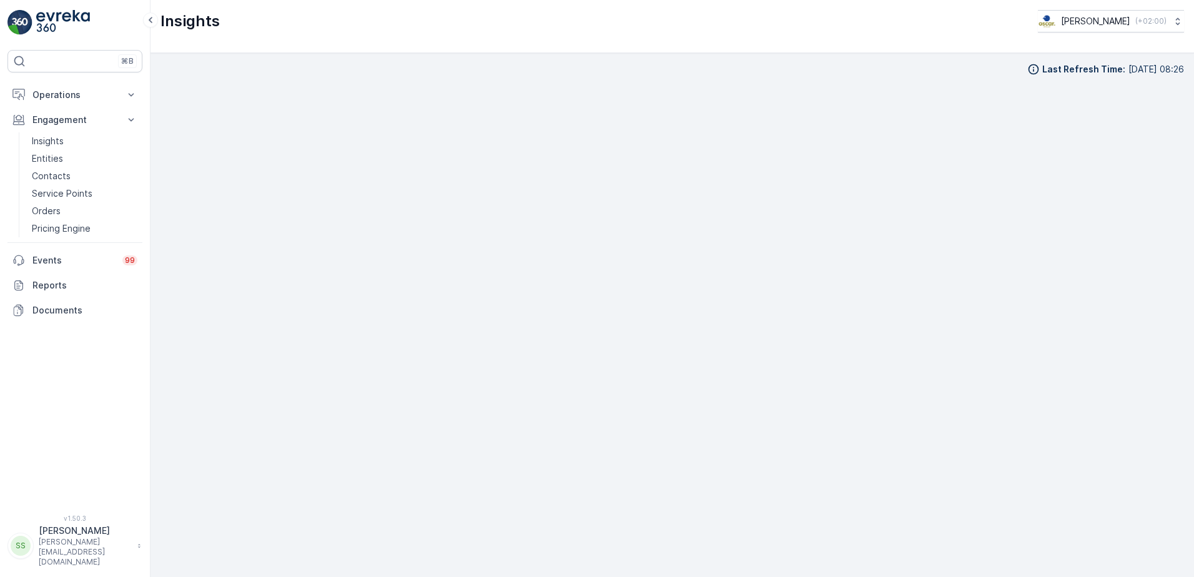
scroll to position [12, 0]
click at [72, 95] on p "Operations" at bounding box center [74, 95] width 85 height 12
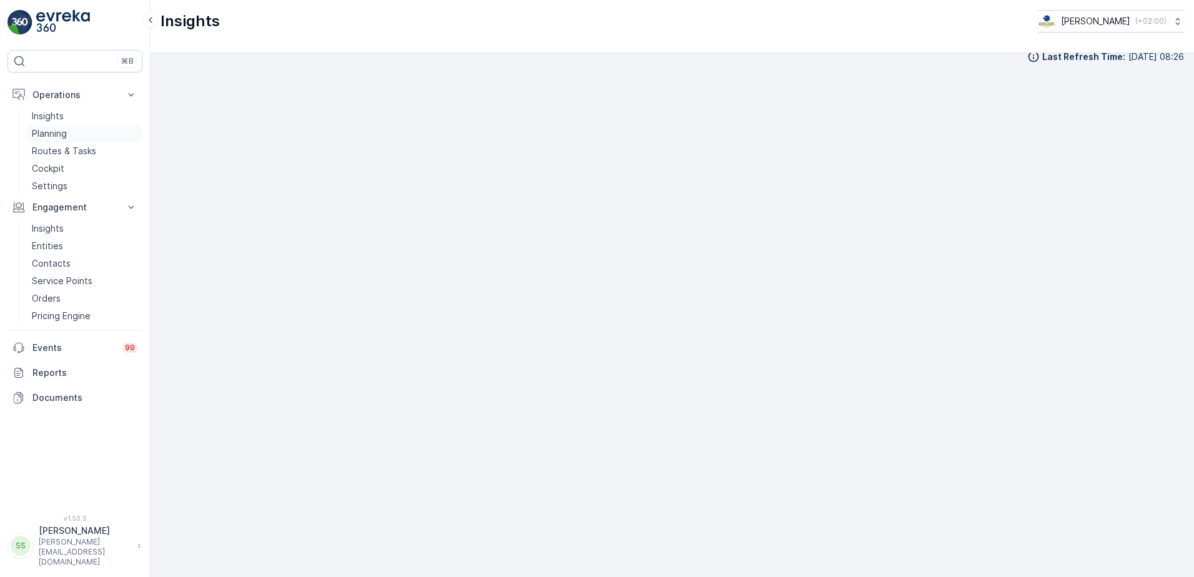
click at [61, 131] on p "Planning" at bounding box center [49, 133] width 35 height 12
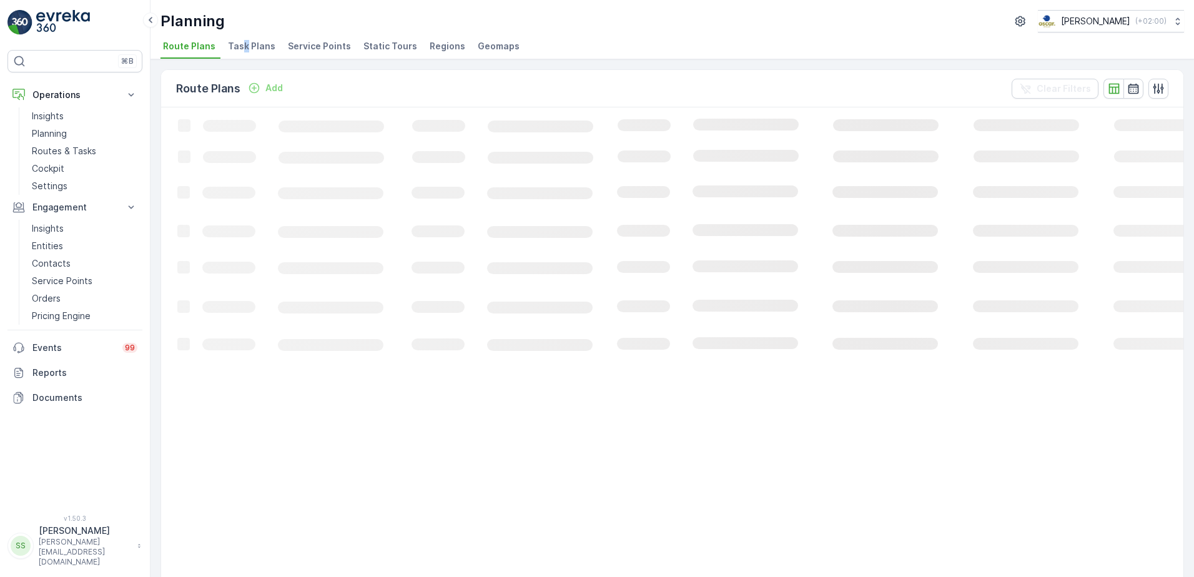
click at [243, 46] on span "Task Plans" at bounding box center [251, 46] width 47 height 12
click at [585, 81] on div "Task Plans Add Clear Filters" at bounding box center [672, 88] width 1023 height 37
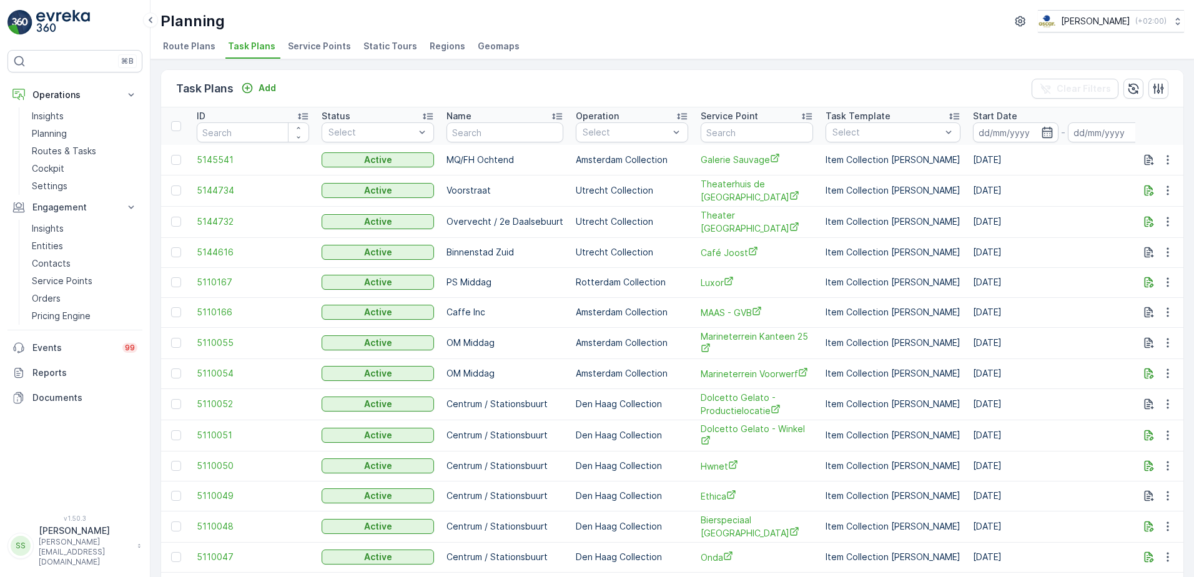
click at [725, 132] on input "text" at bounding box center [757, 132] width 112 height 20
type input "deli"
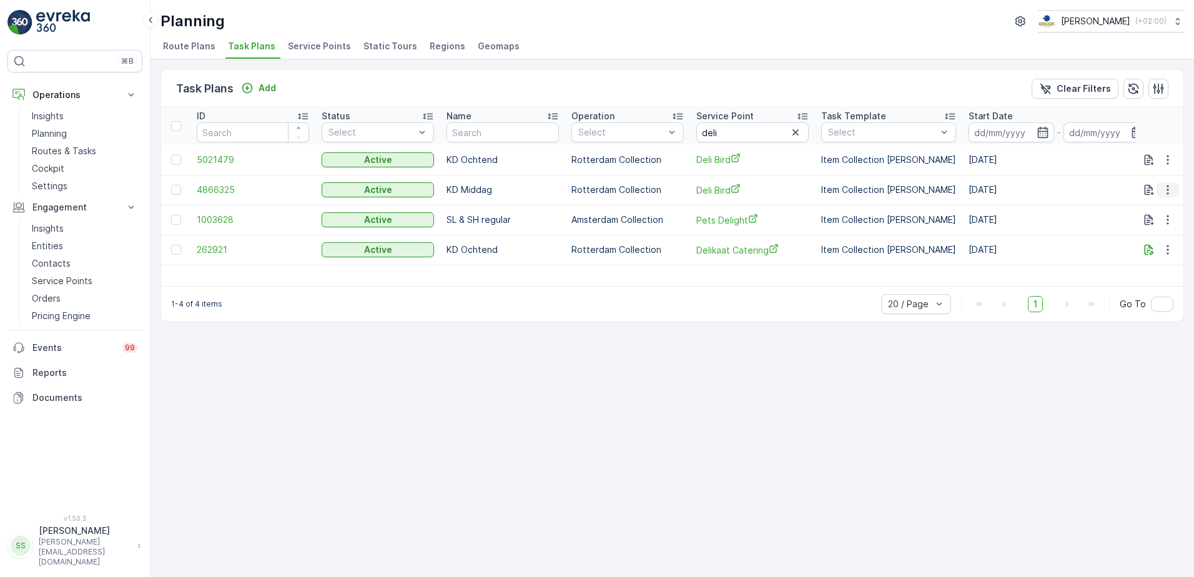
click at [1170, 192] on icon "button" at bounding box center [1168, 190] width 12 height 12
click at [1146, 225] on span "Edit Task Plan" at bounding box center [1146, 226] width 58 height 12
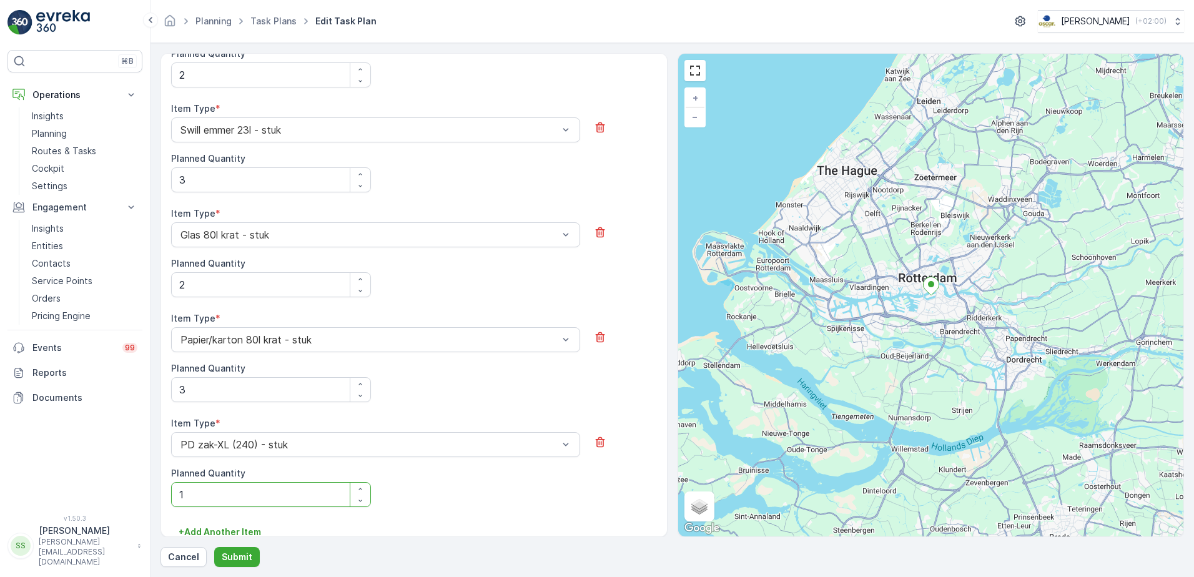
scroll to position [572, 0]
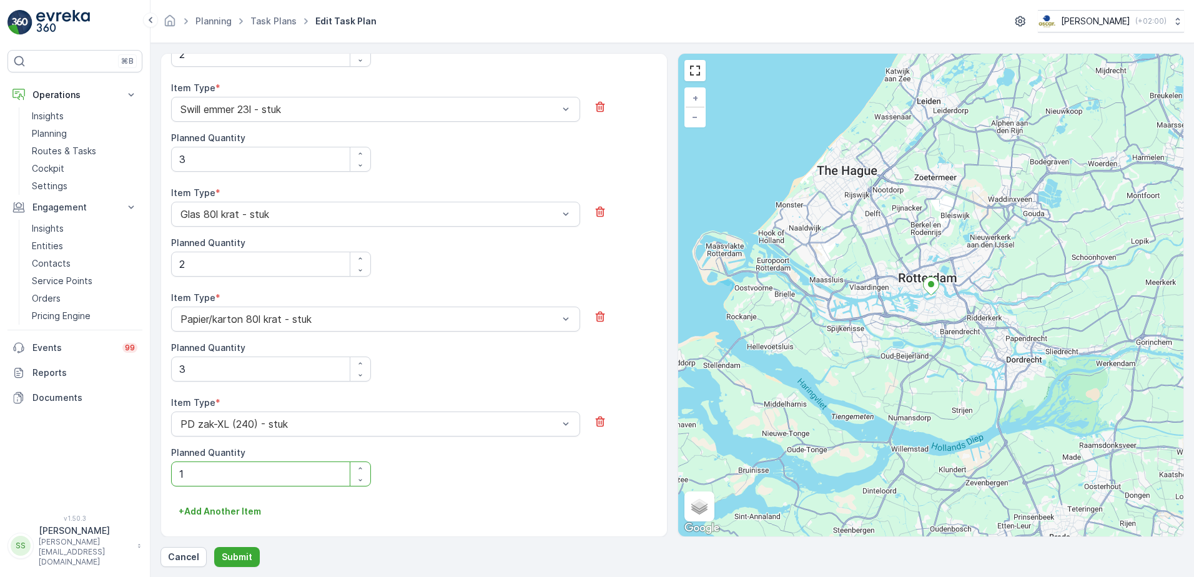
click at [585, 501] on div "Item Type * [PERSON_NAME]-XL (240) - stuk Planned Quantity 1" at bounding box center [414, 449] width 486 height 105
click at [622, 468] on div "Item Type * [PERSON_NAME]-XL (240) - stuk Planned Quantity 1" at bounding box center [414, 442] width 486 height 90
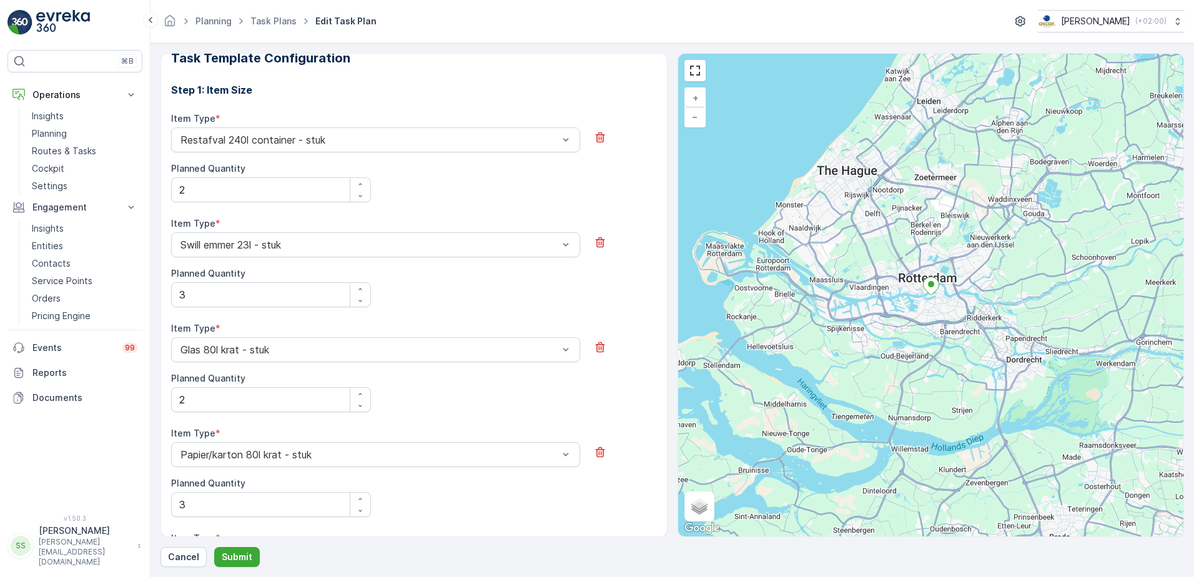
scroll to position [437, 0]
click at [472, 186] on div "Item Type * Restafval 240l container - stuk Planned Quantity 2" at bounding box center [414, 157] width 486 height 90
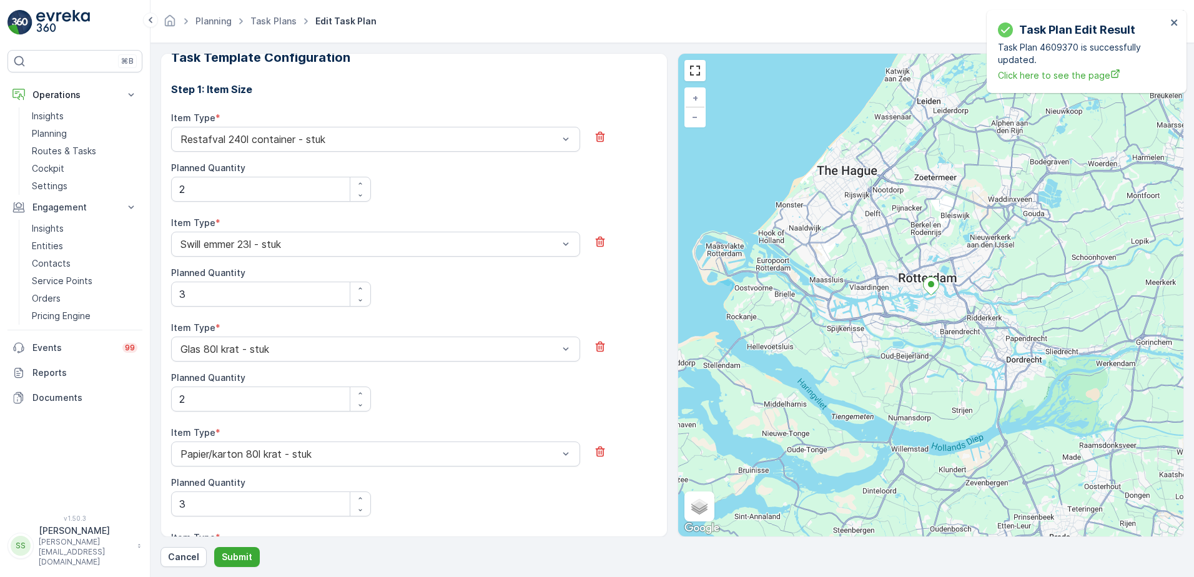
click at [881, 21] on div "Planning Task Plans Edit Task Plan [PERSON_NAME] ( +02:00 )" at bounding box center [673, 21] width 1024 height 22
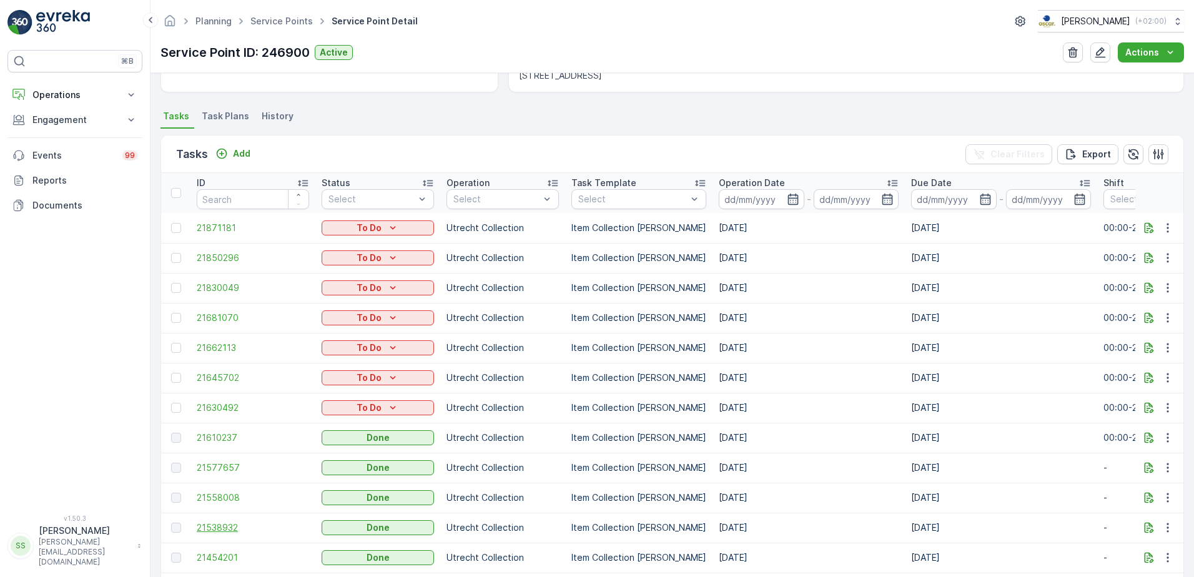
scroll to position [437, 0]
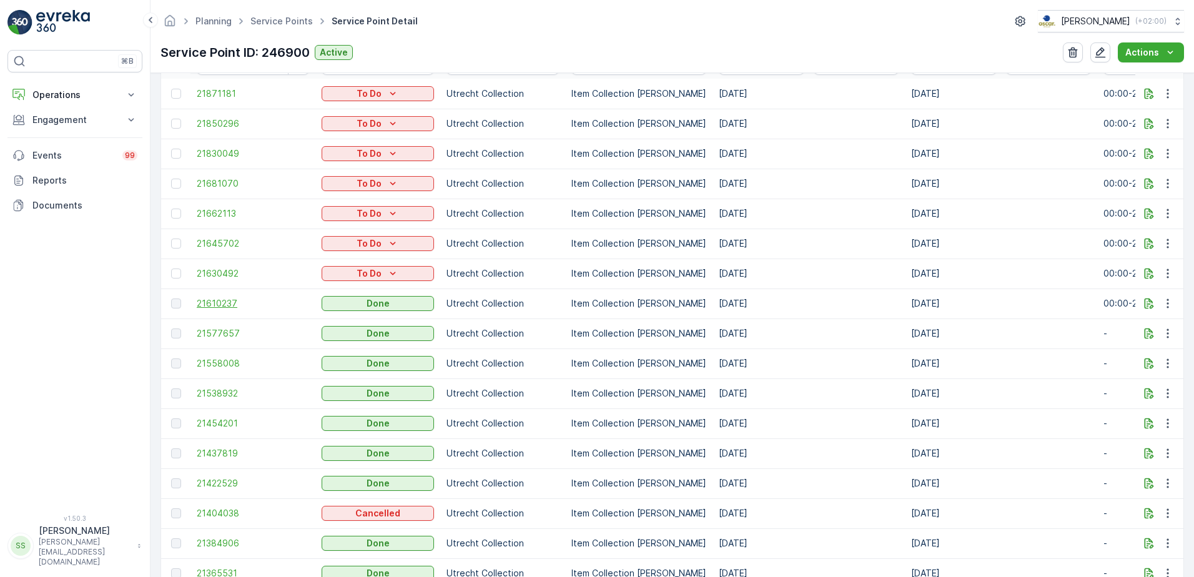
click at [218, 300] on span "21610237" at bounding box center [253, 303] width 112 height 12
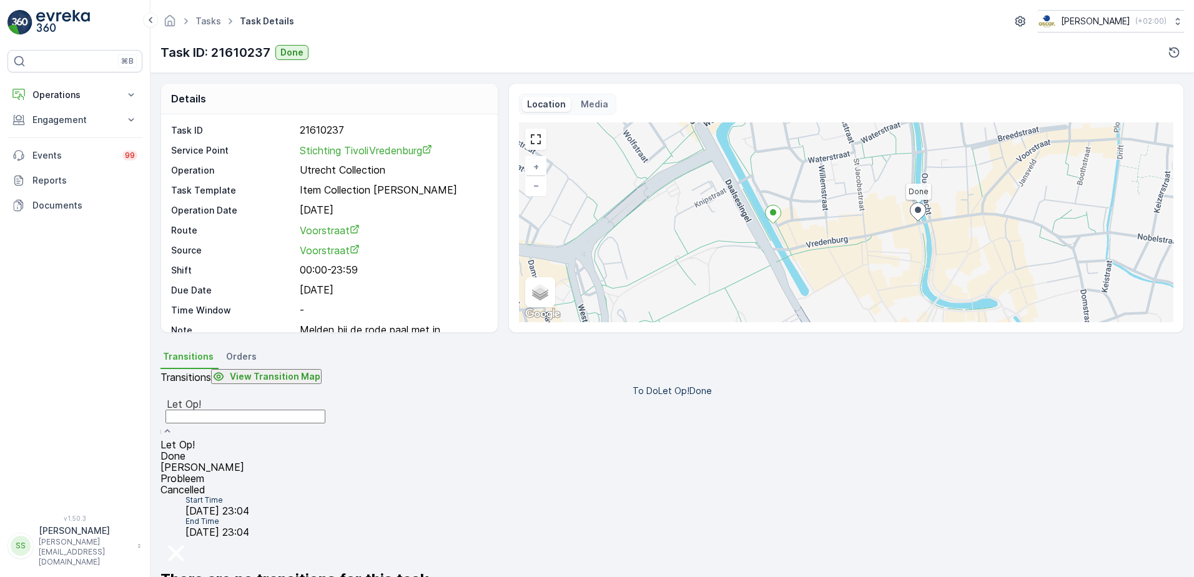
click at [223, 450] on div "Done" at bounding box center [246, 455] width 170 height 11
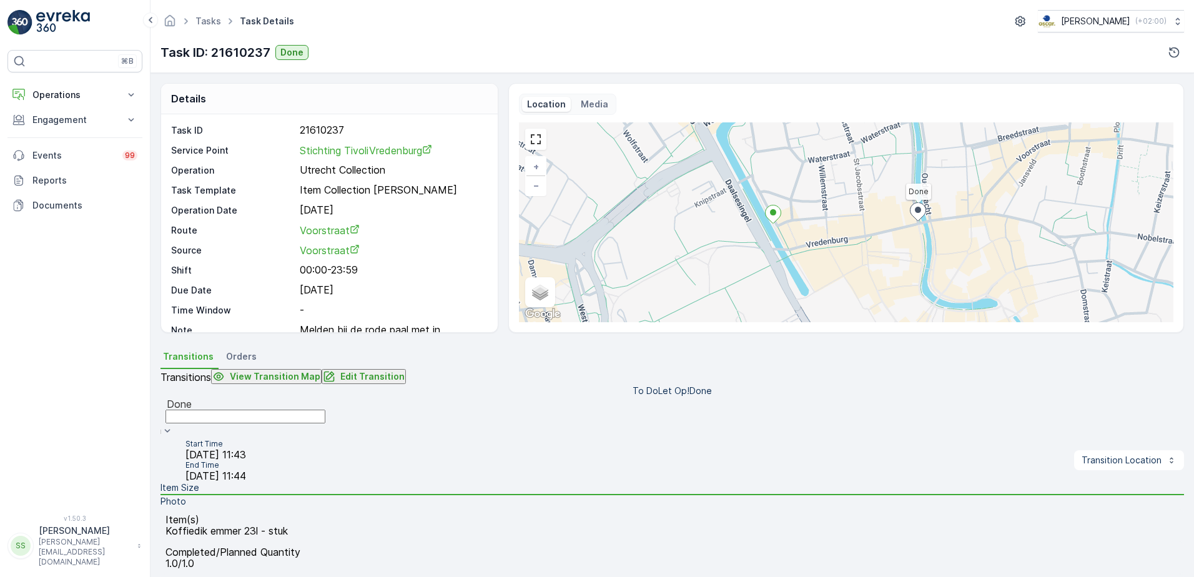
scroll to position [211, 0]
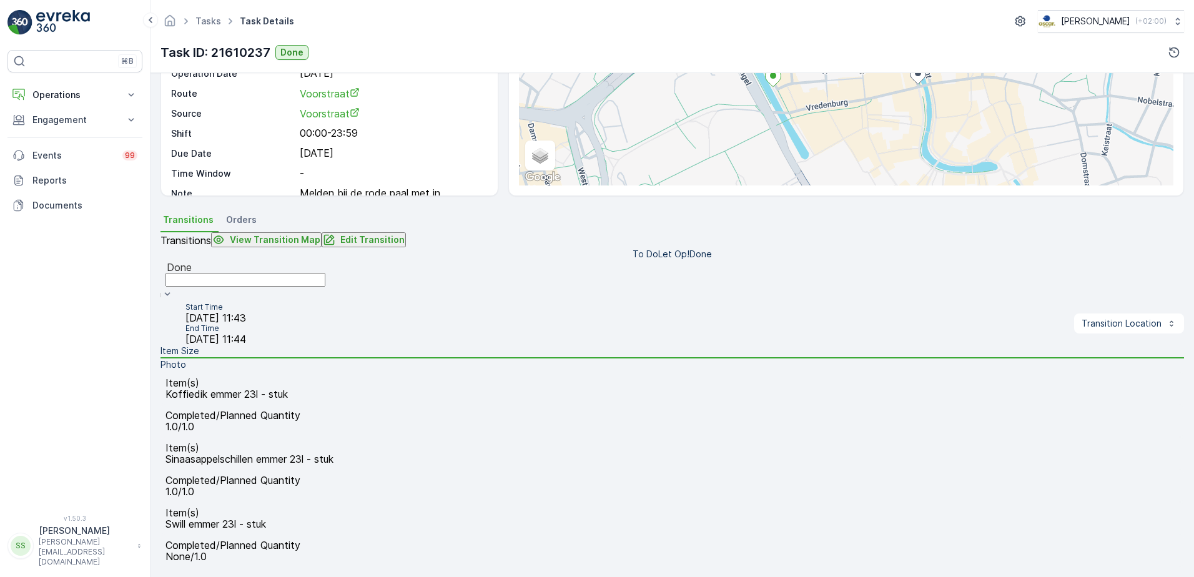
click at [482, 373] on div "Item(s) Koffiedik emmer 23l - stuk Completed/Planned Quantity 1.0/1.0 Item(s) S…" at bounding box center [673, 469] width 1024 height 195
click at [490, 437] on div "Item(s) Koffiedik emmer 23l - stuk Completed/Planned Quantity 1.0/1.0 Item(s) S…" at bounding box center [673, 469] width 1024 height 195
